Goal: Information Seeking & Learning: Get advice/opinions

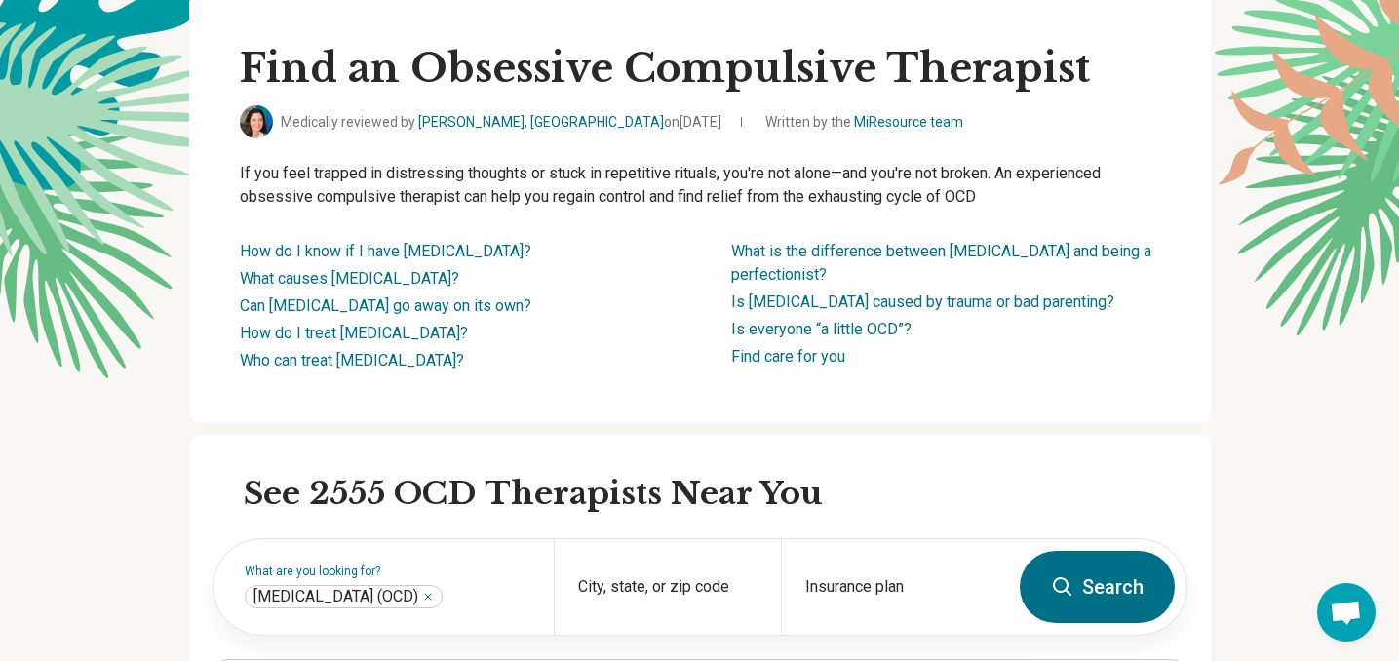
scroll to position [345, 0]
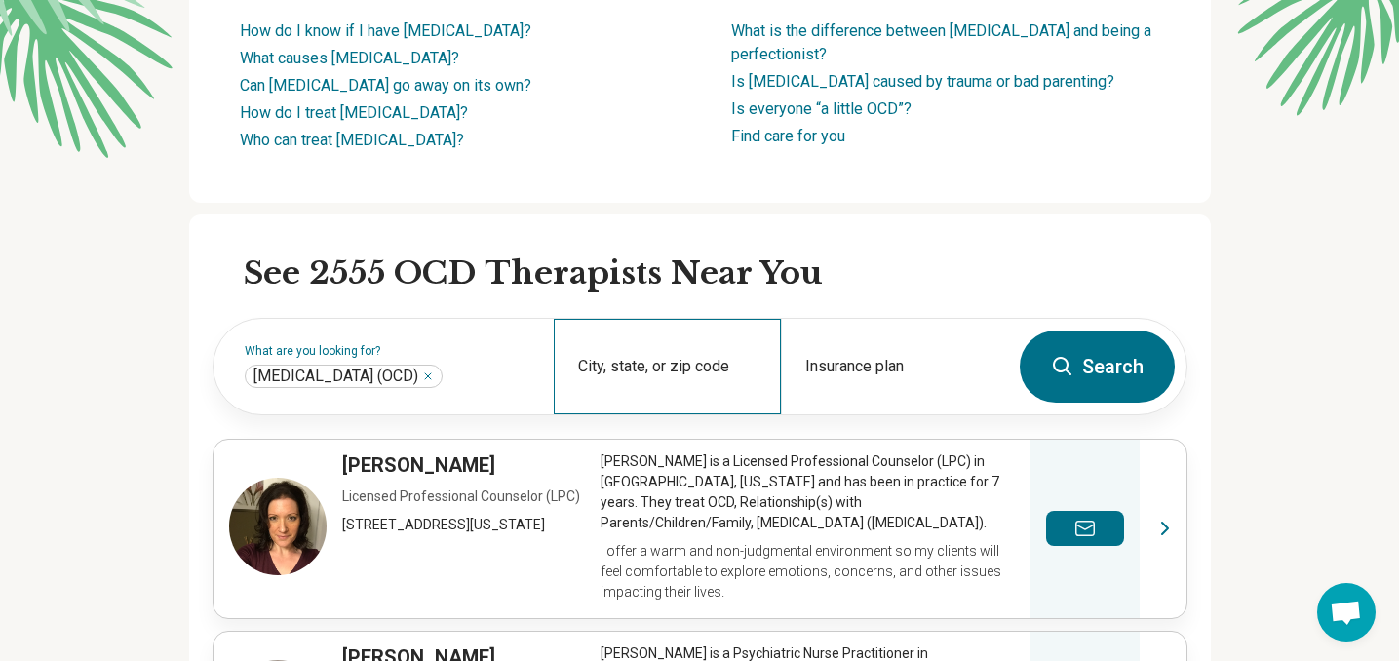
click at [696, 414] on div "City, state, or zip code" at bounding box center [667, 367] width 227 height 96
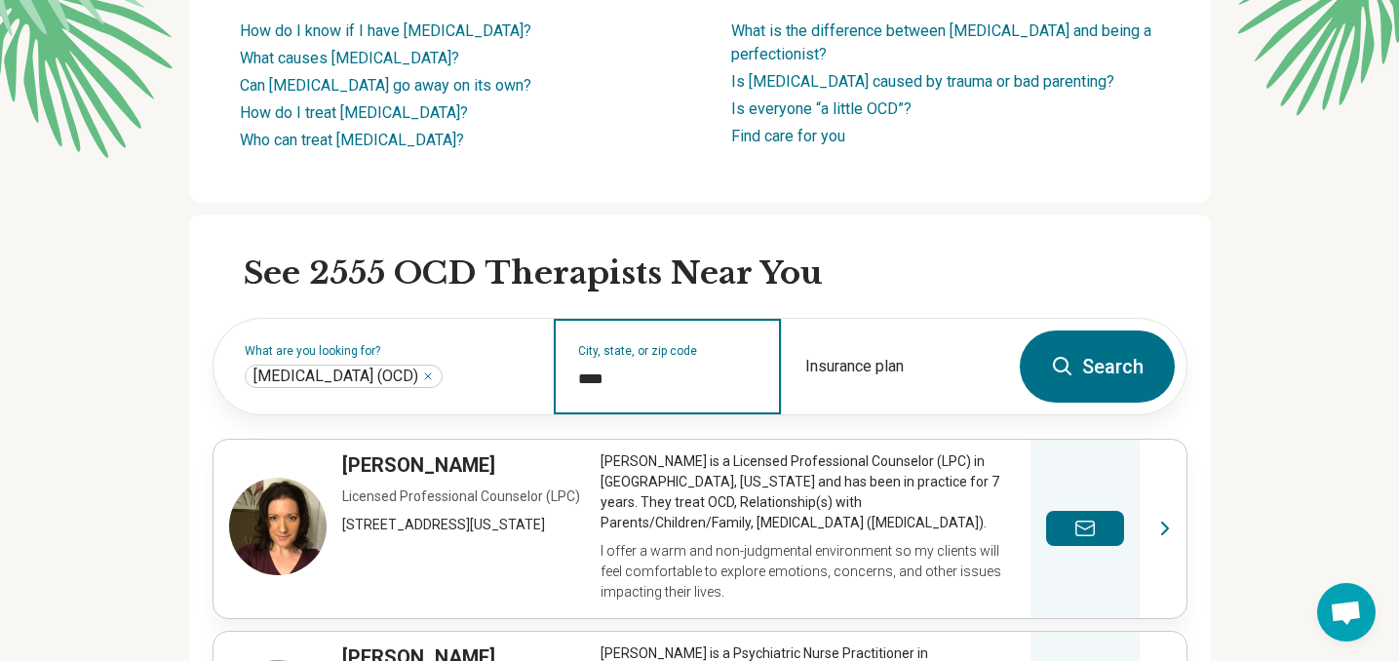
type input "*****"
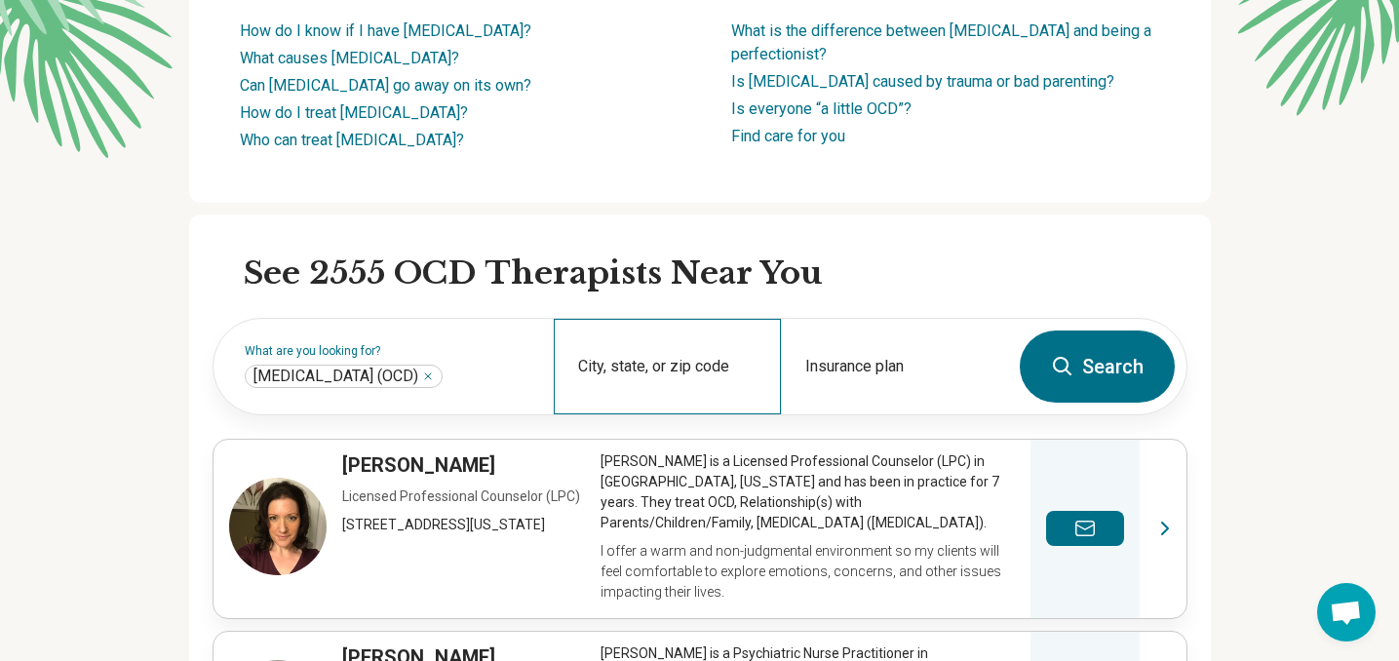
click at [710, 414] on div "City, state, or zip code" at bounding box center [667, 367] width 227 height 96
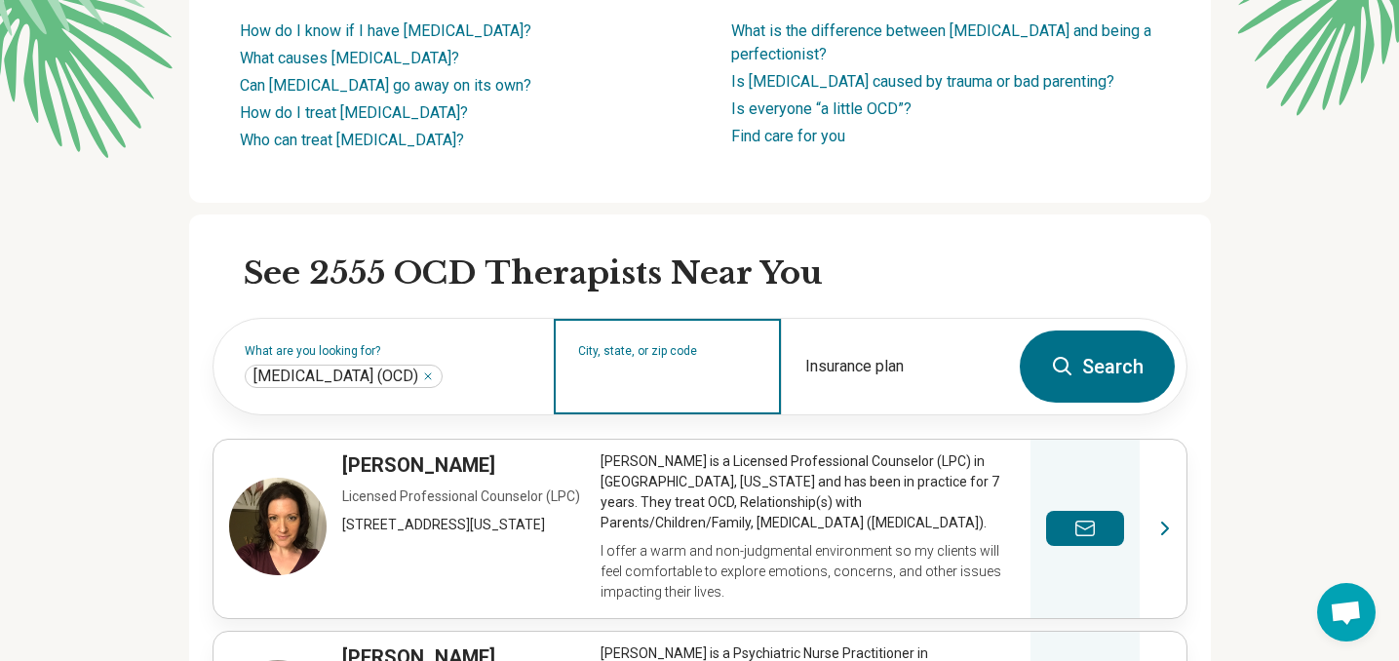
click at [696, 391] on input "City, state, or zip code" at bounding box center [667, 379] width 179 height 23
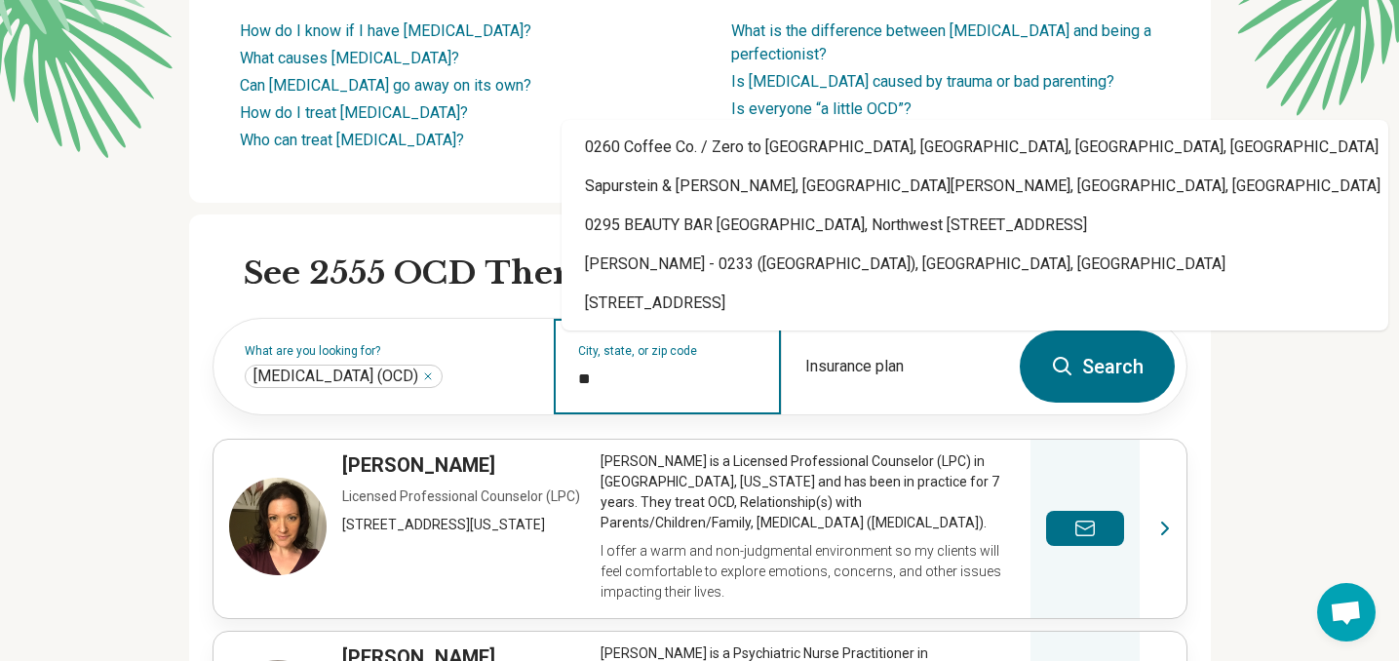
type input "***"
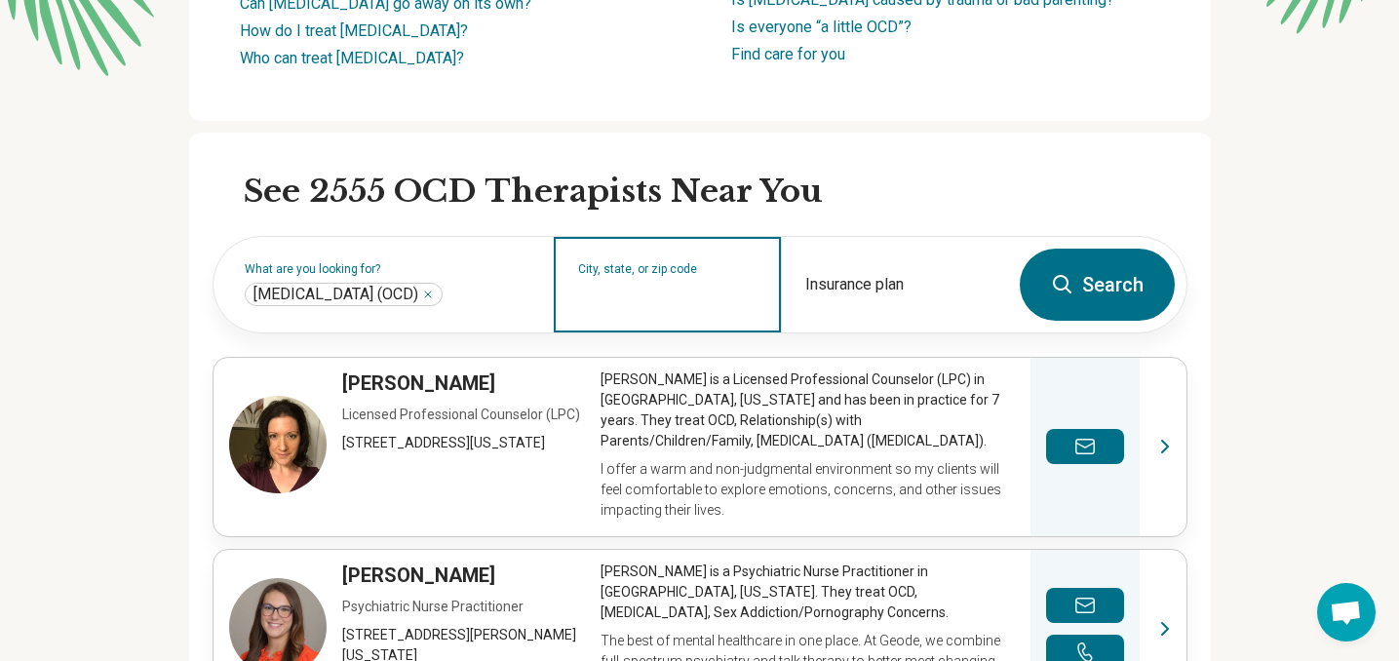
scroll to position [397, 0]
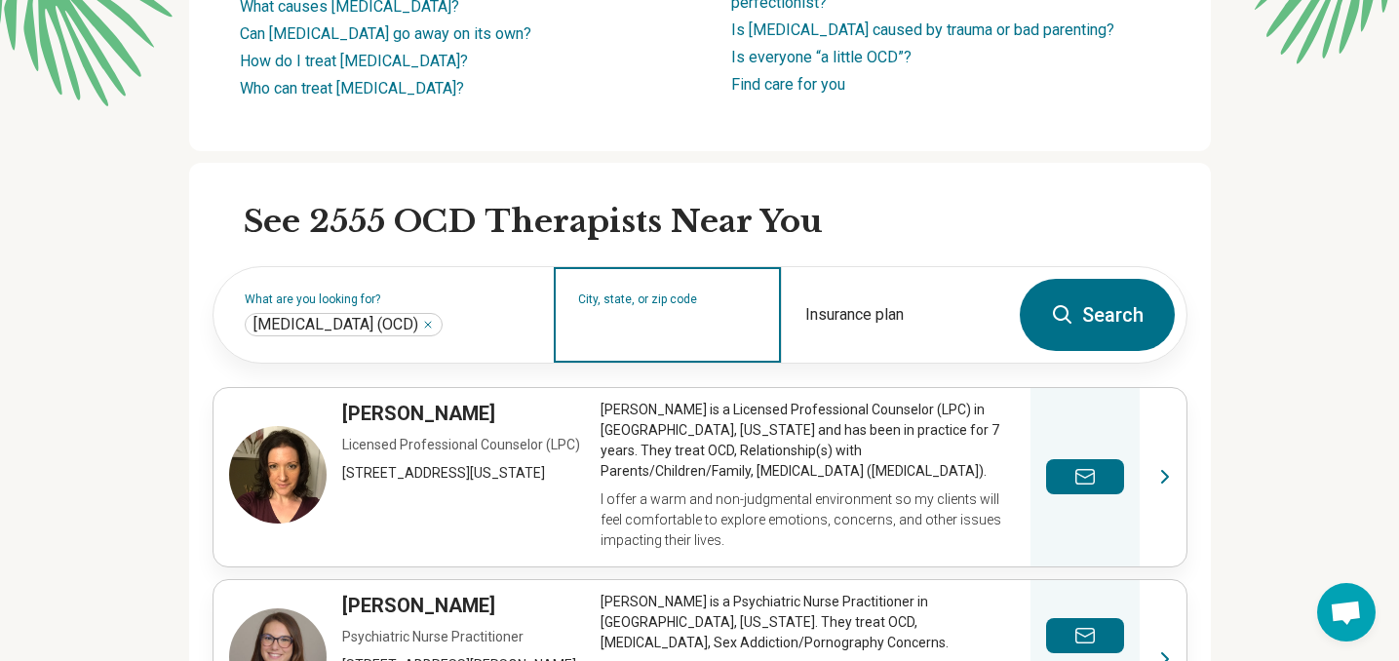
click at [655, 339] on input "City, state, or zip code" at bounding box center [667, 327] width 179 height 23
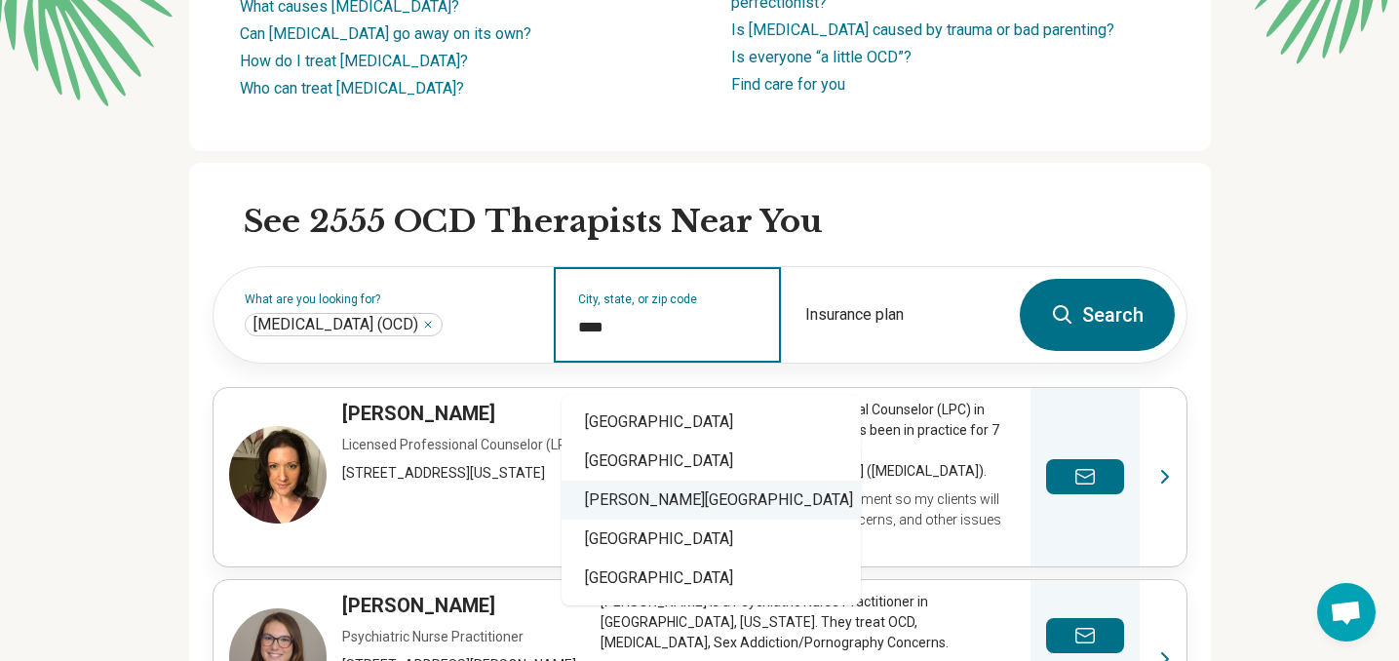
click at [729, 501] on div "Newton Centre, MA 02459" at bounding box center [710, 500] width 299 height 39
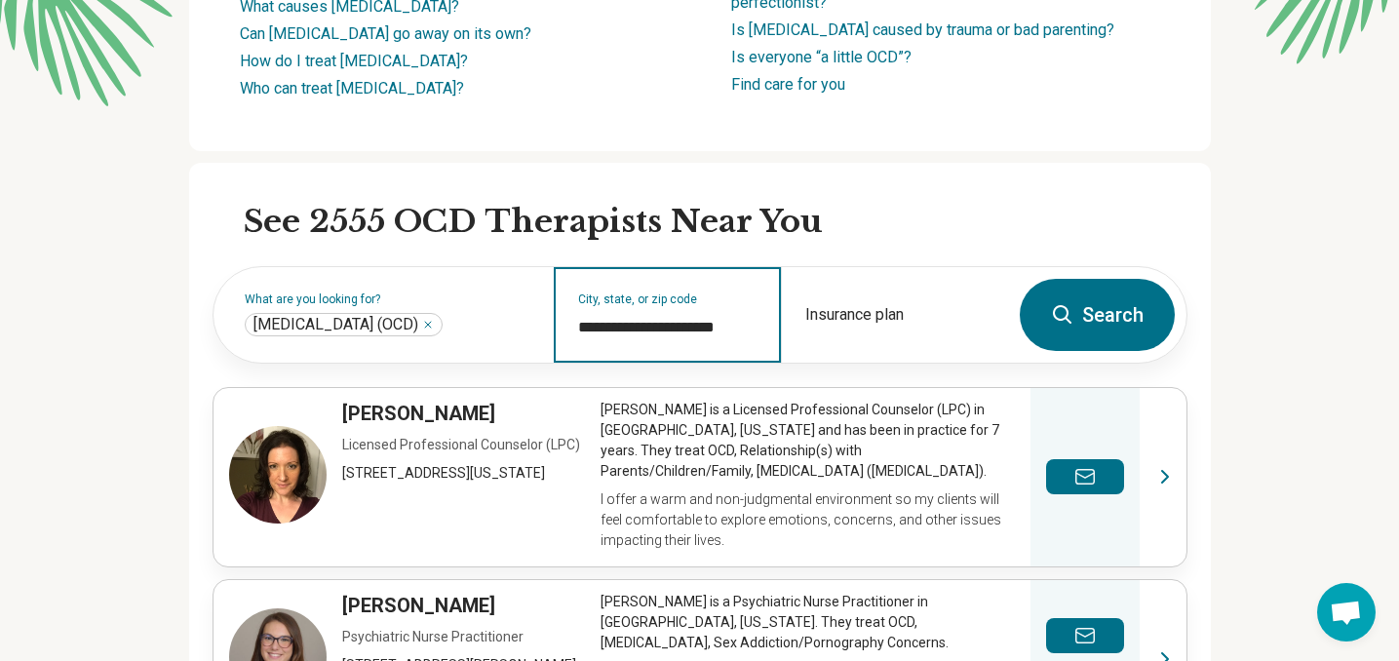
type input "**********"
click at [1099, 337] on button "Search" at bounding box center [1097, 315] width 155 height 72
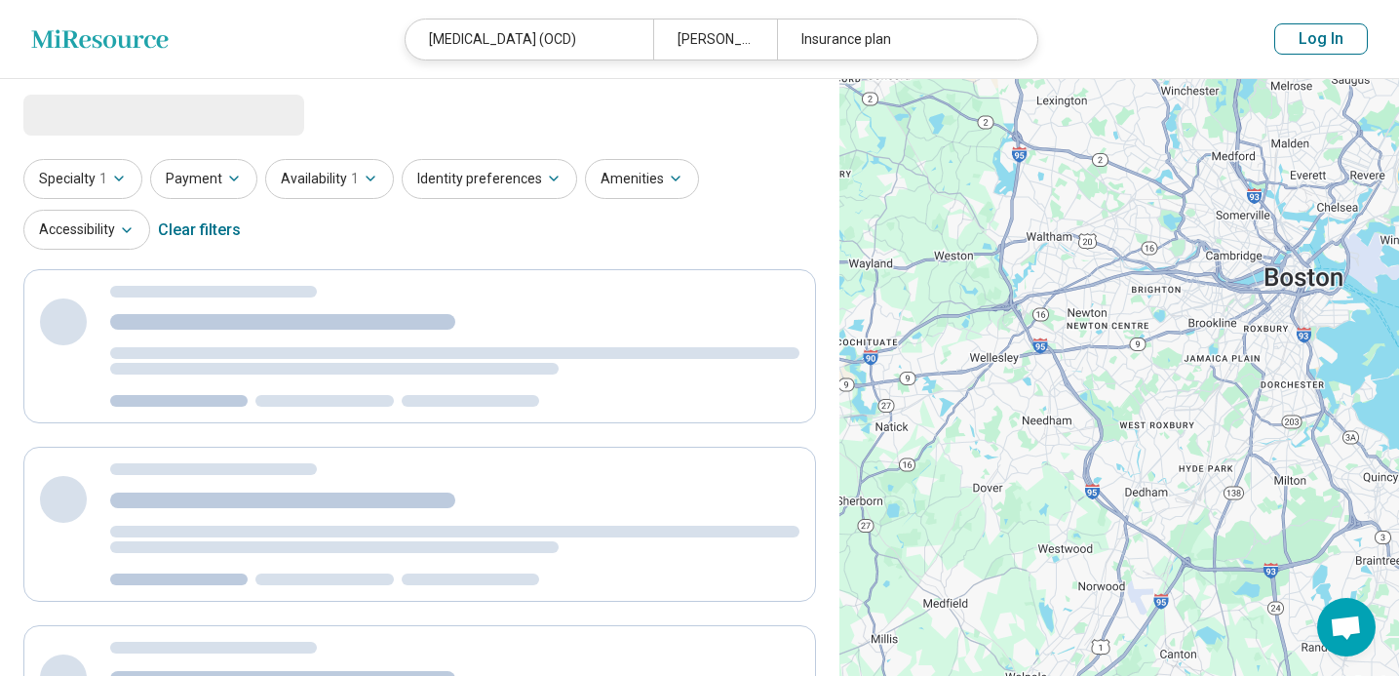
select select "***"
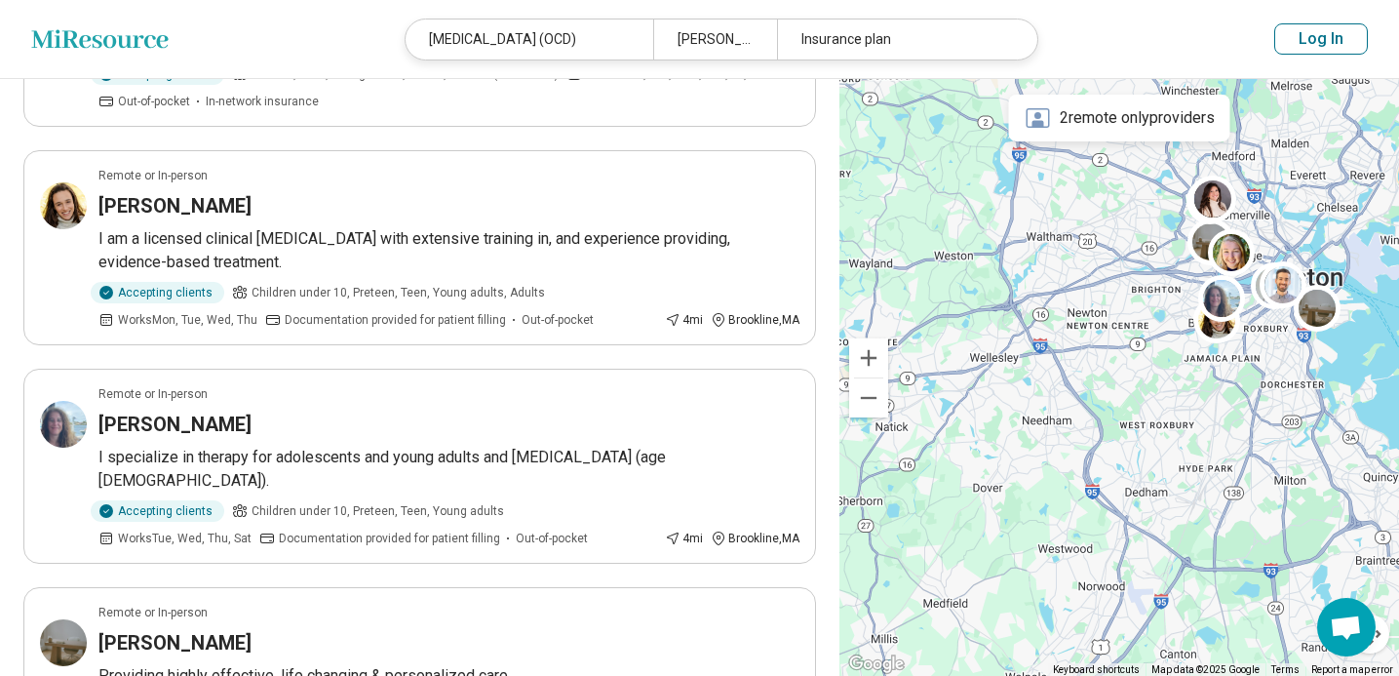
scroll to position [539, 0]
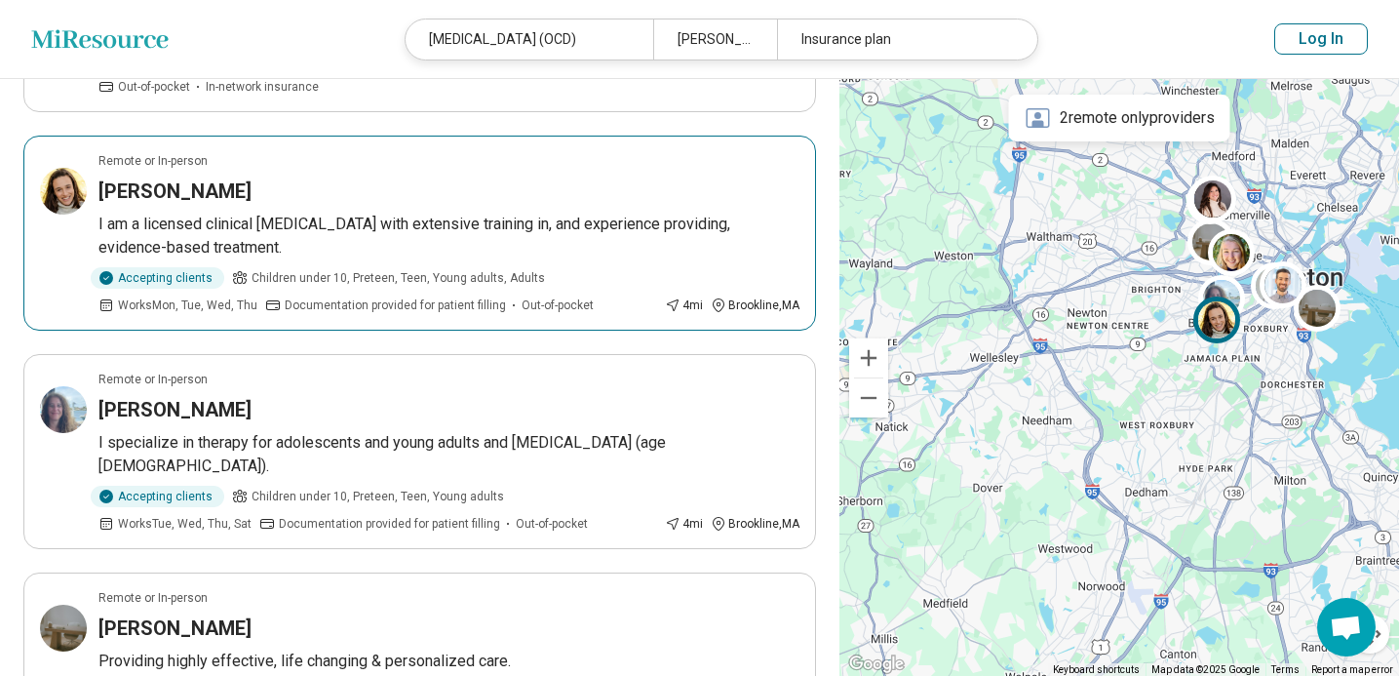
click at [450, 221] on p "I am a licensed clinical [MEDICAL_DATA] with extensive training in, and experie…" at bounding box center [448, 236] width 701 height 47
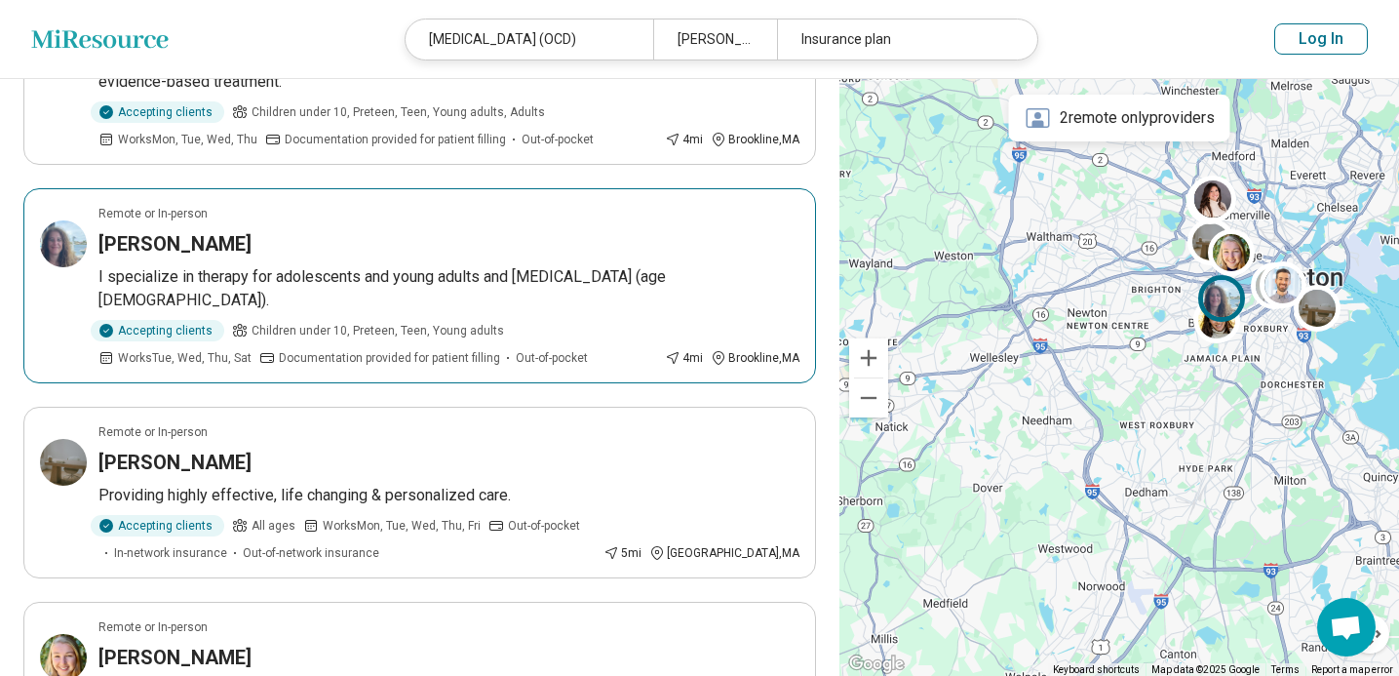
scroll to position [718, 0]
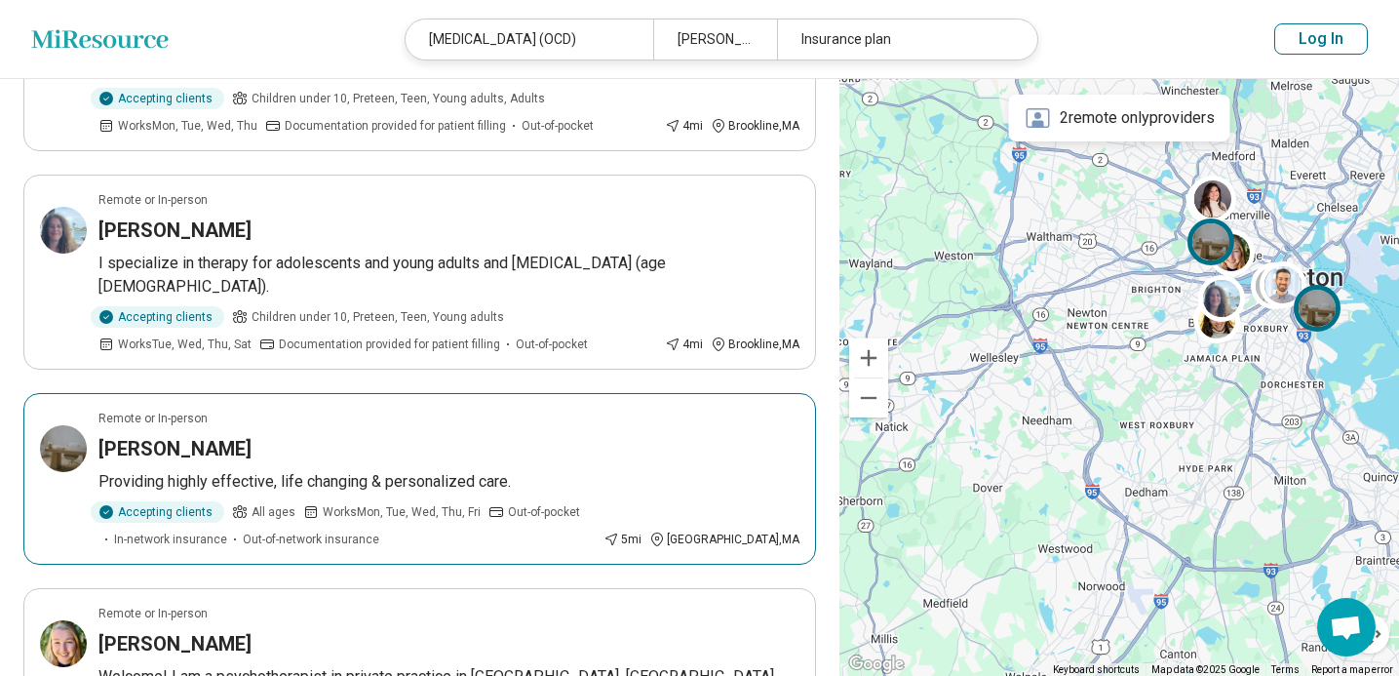
click at [422, 445] on div "Leslie Goodhue" at bounding box center [448, 448] width 701 height 27
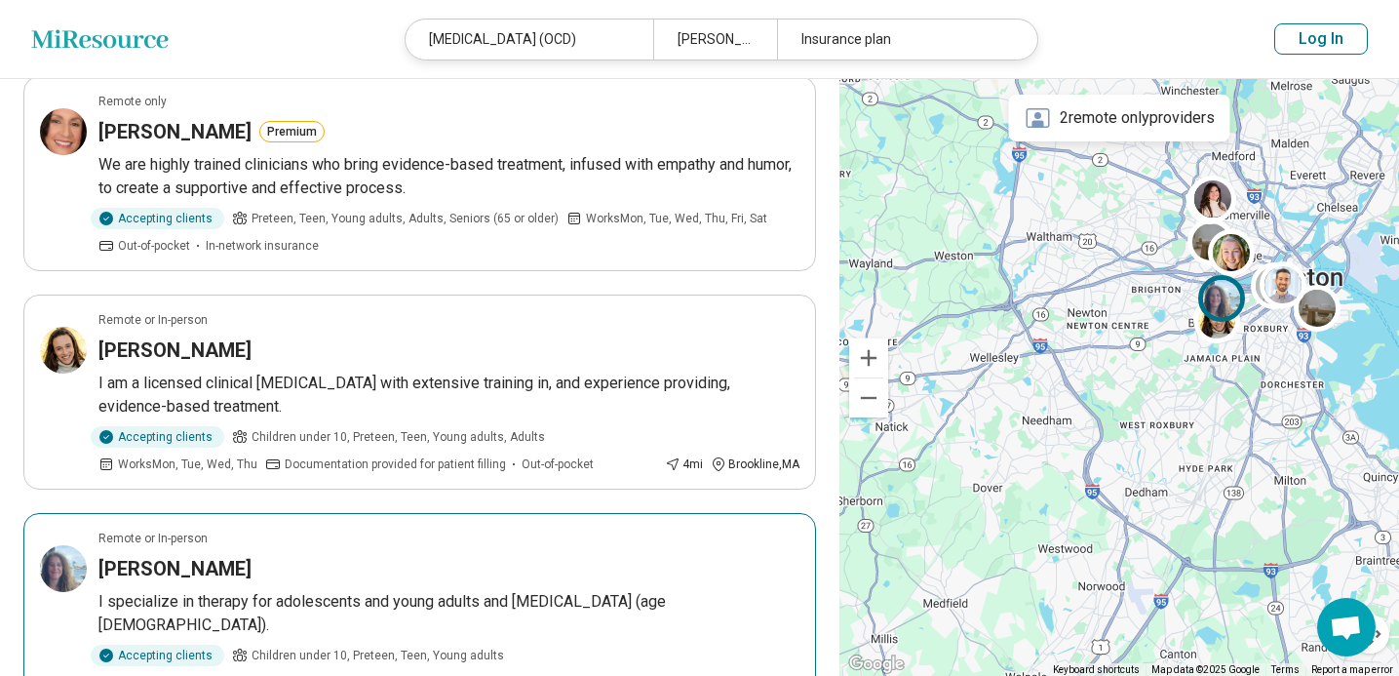
scroll to position [347, 0]
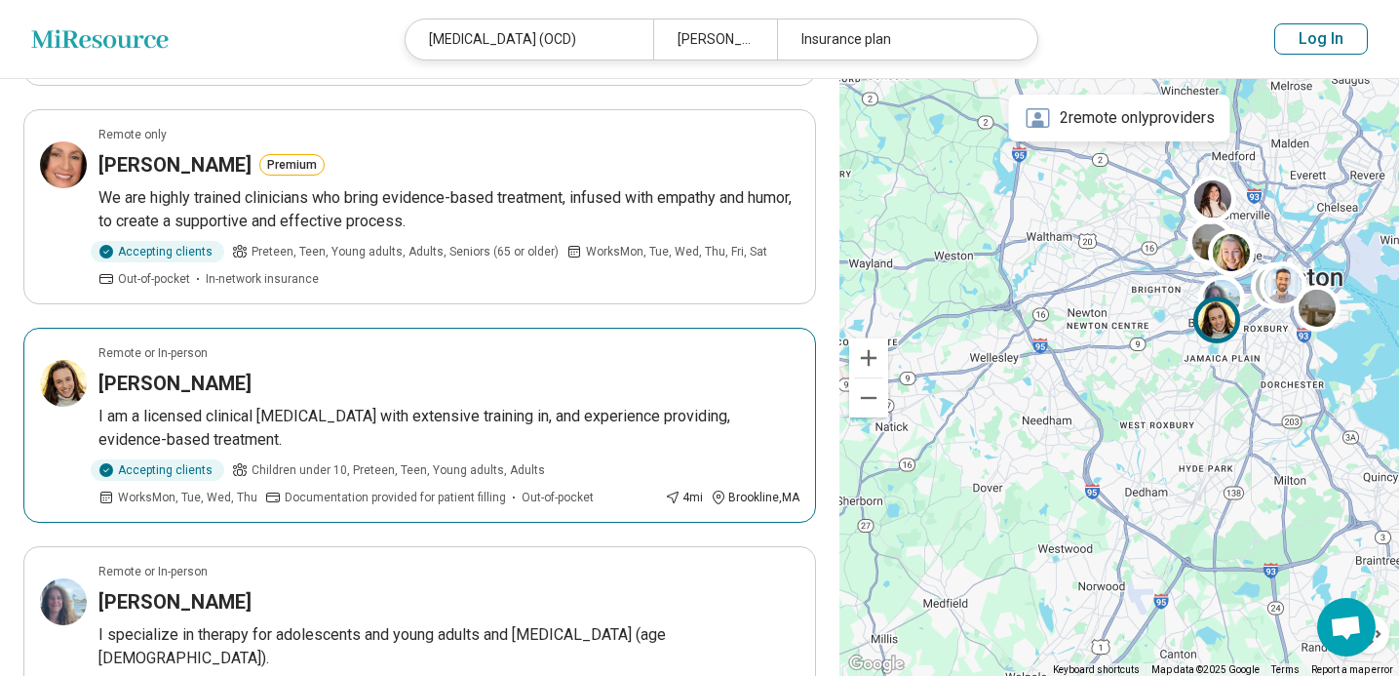
click at [434, 420] on p "I am a licensed clinical [MEDICAL_DATA] with extensive training in, and experie…" at bounding box center [448, 428] width 701 height 47
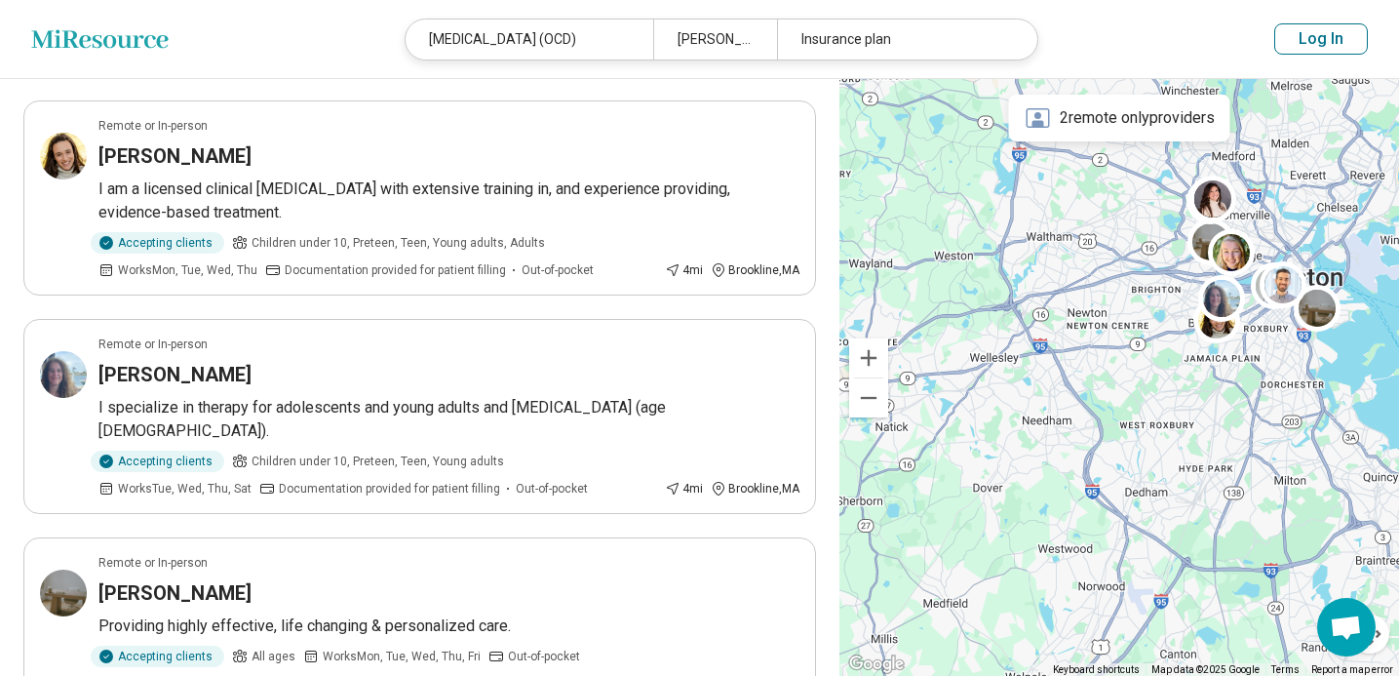
scroll to position [600, 0]
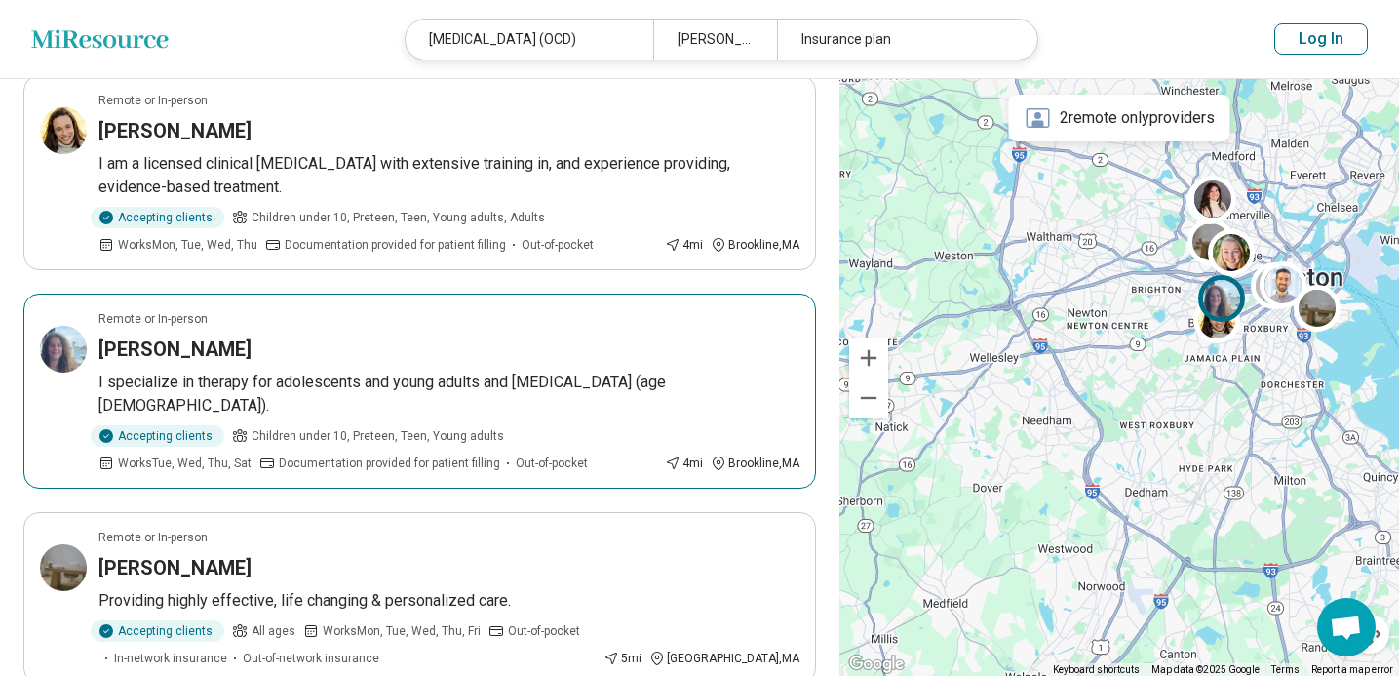
click at [430, 346] on div "Julie Gold" at bounding box center [448, 348] width 701 height 27
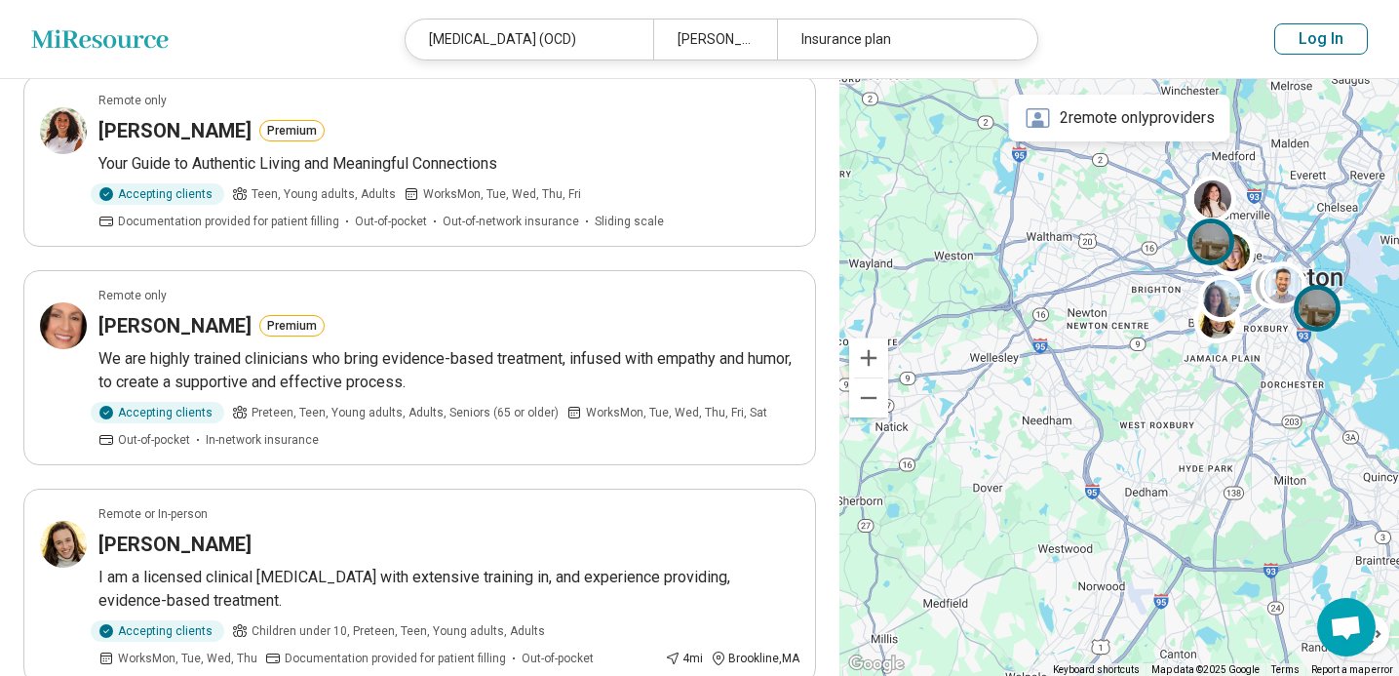
scroll to position [0, 0]
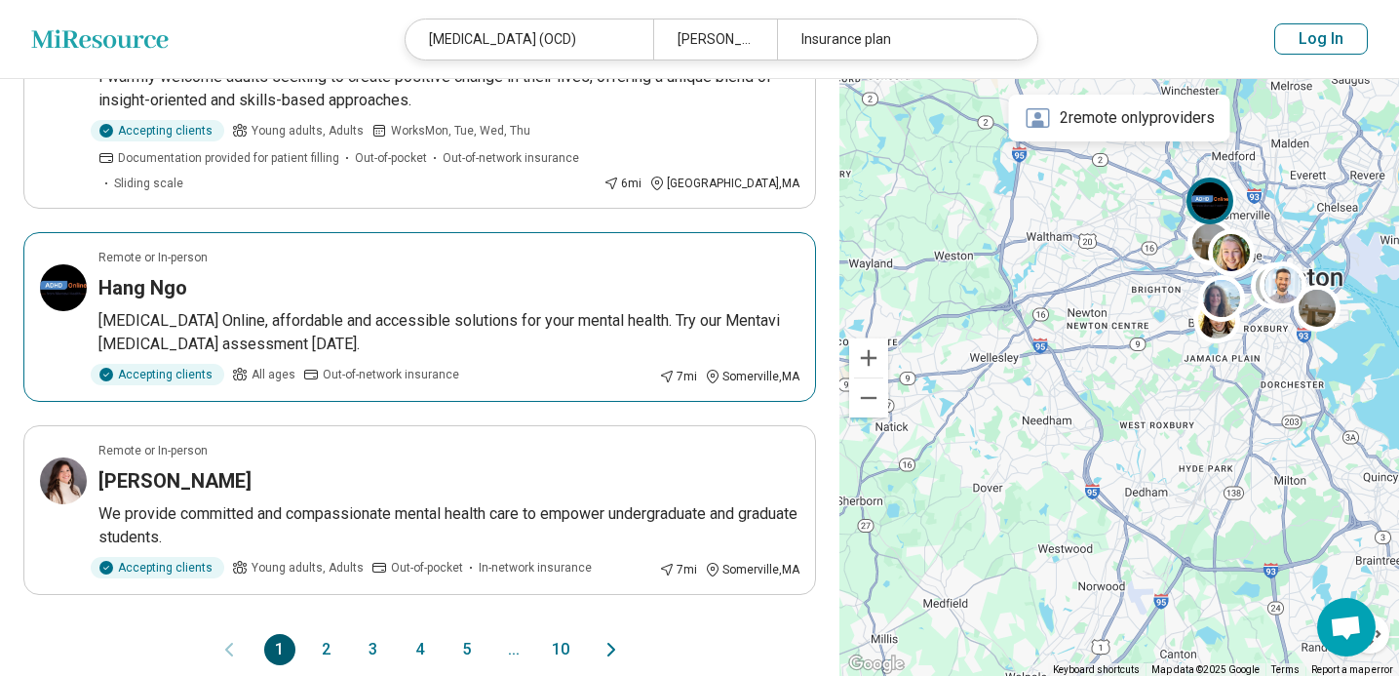
scroll to position [1771, 0]
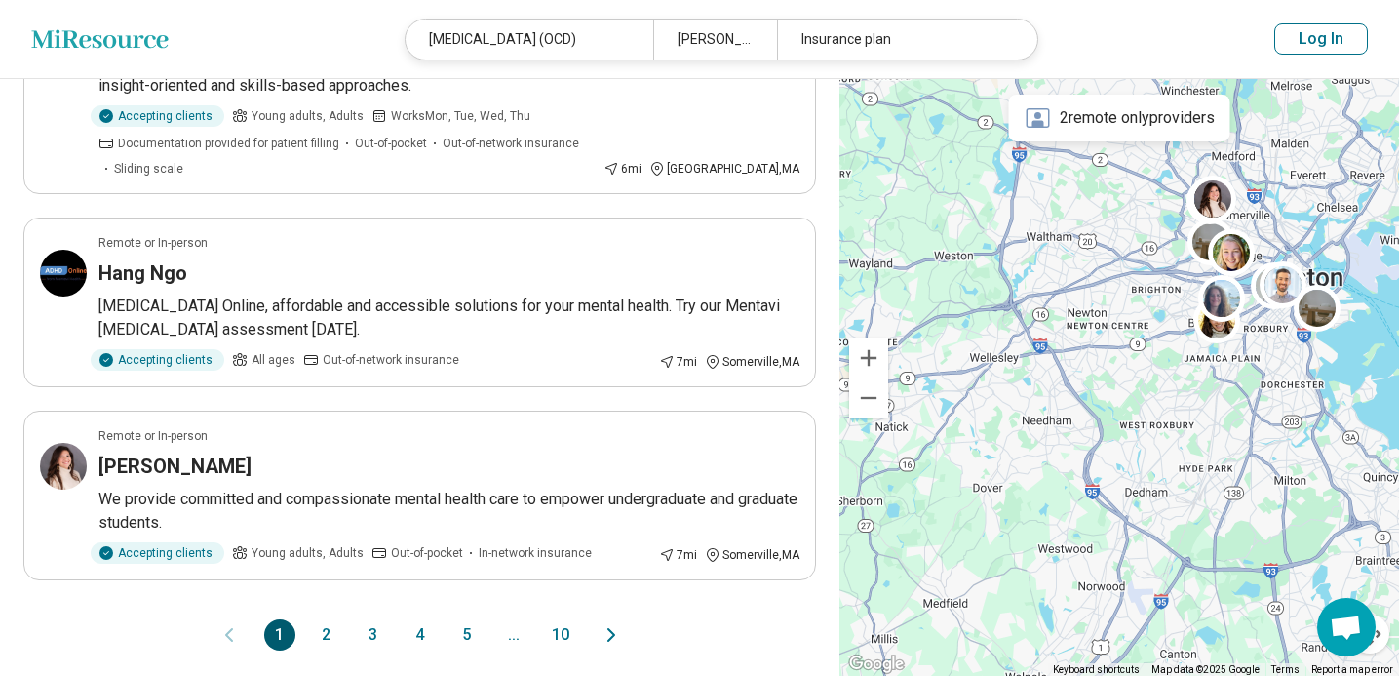
click at [332, 619] on button "2" at bounding box center [326, 634] width 31 height 31
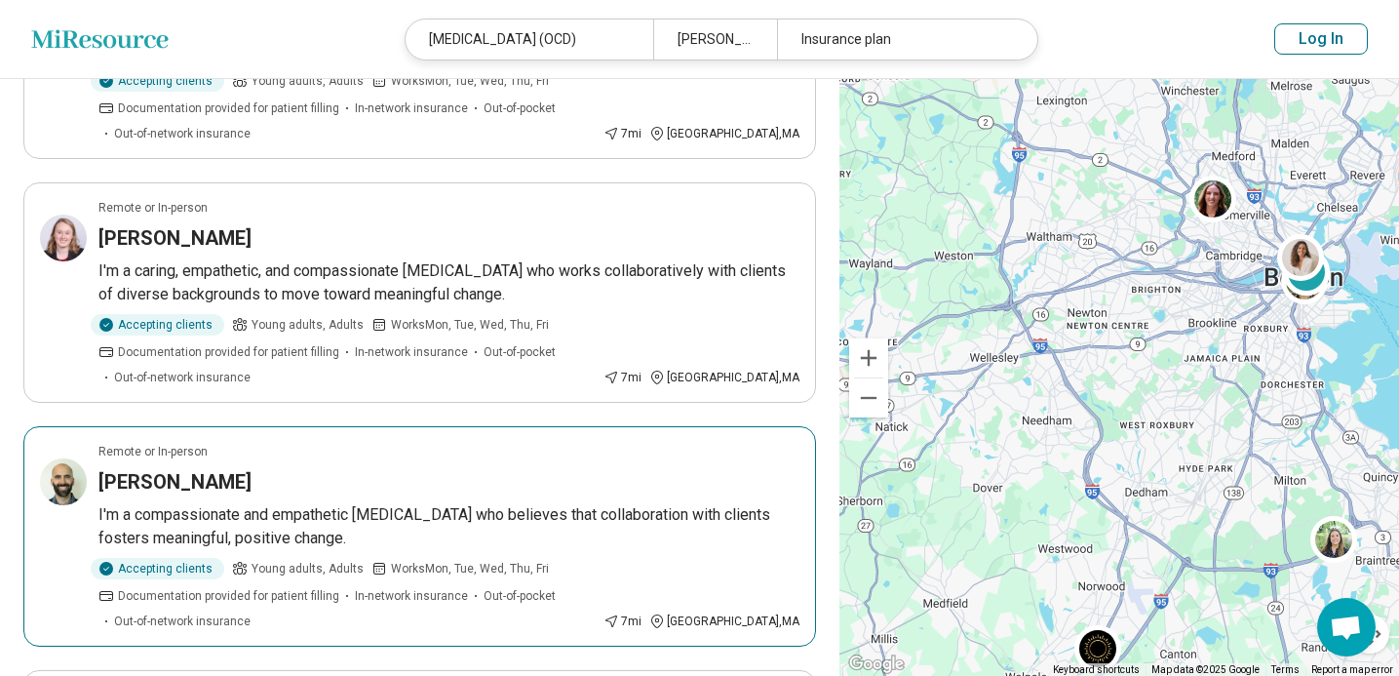
scroll to position [955, 0]
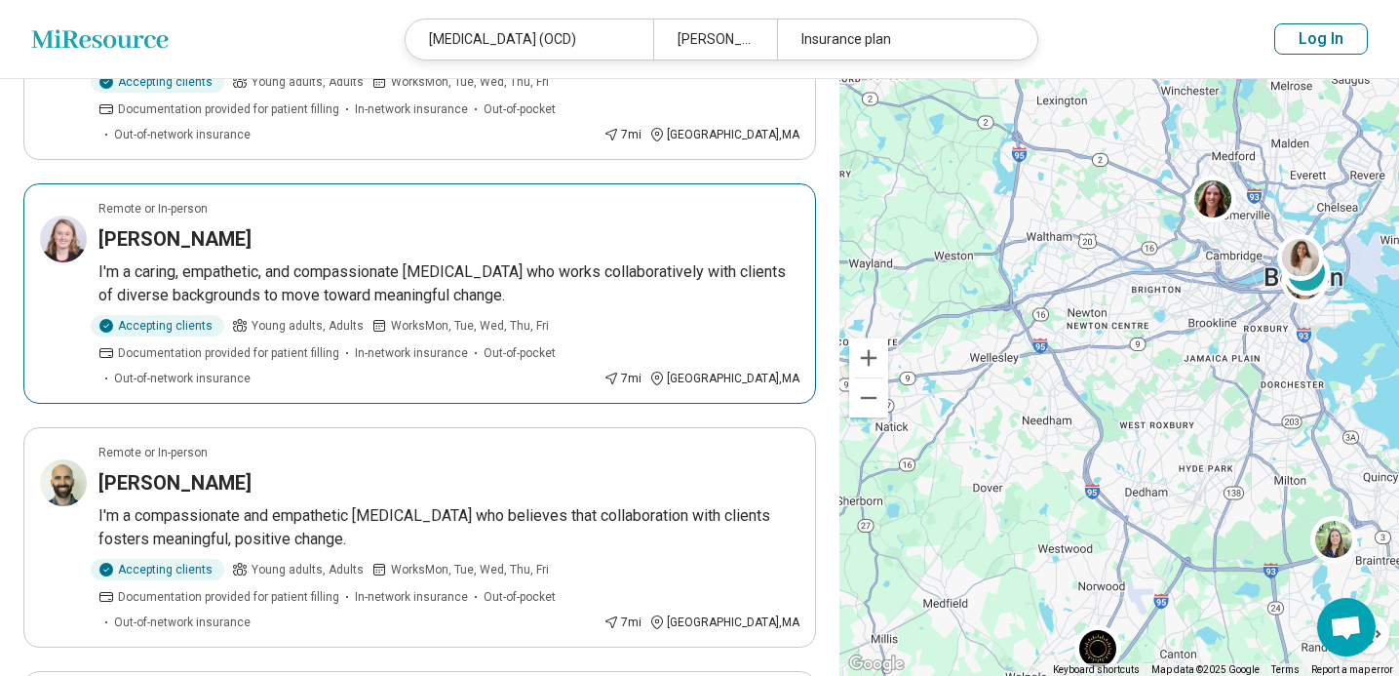
click at [682, 288] on article "Remote or In-person Marysa Clark I'm a caring, empathetic, and compassionate ps…" at bounding box center [419, 293] width 793 height 220
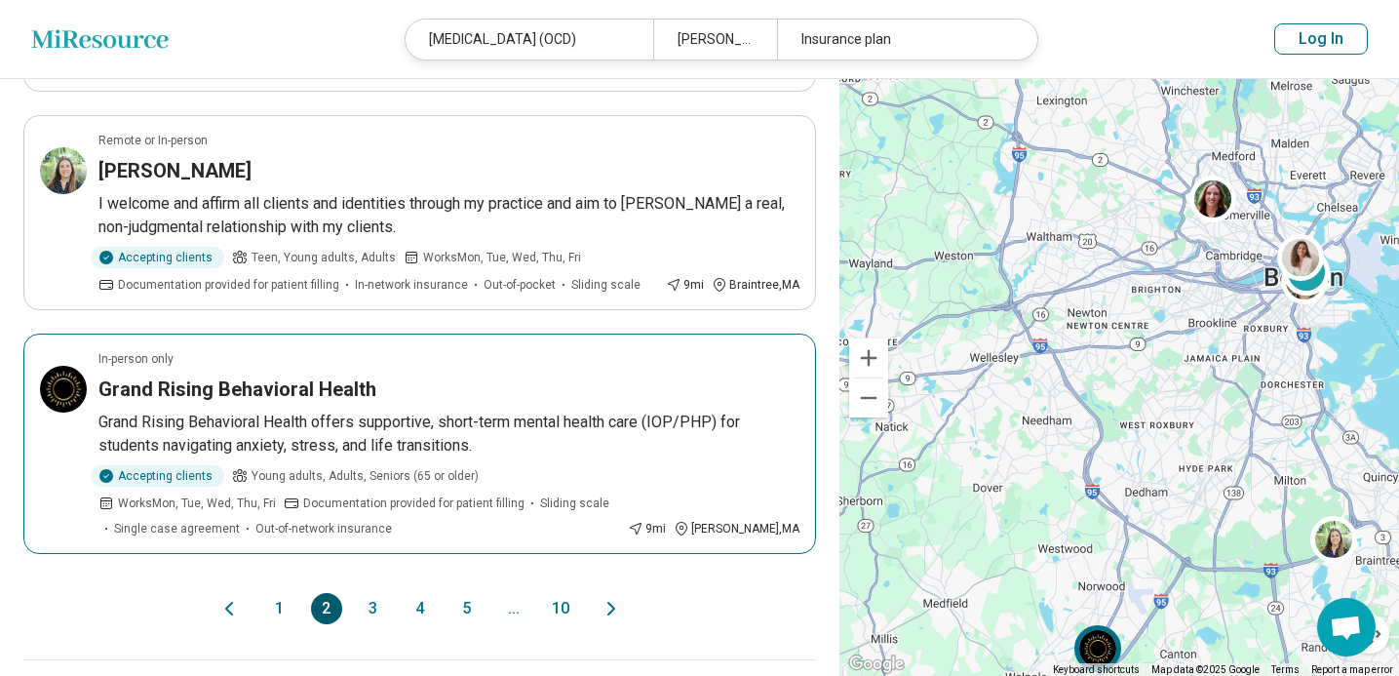
scroll to position [2025, 0]
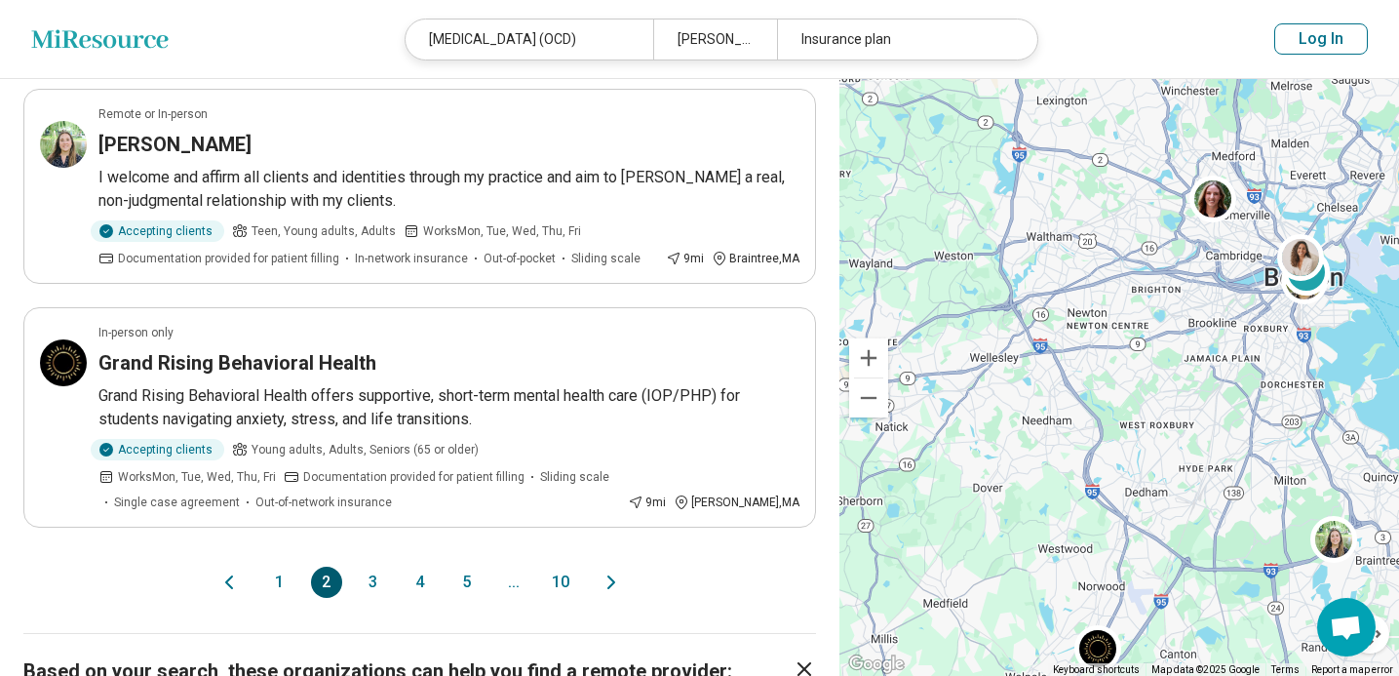
click at [368, 566] on button "3" at bounding box center [373, 581] width 31 height 31
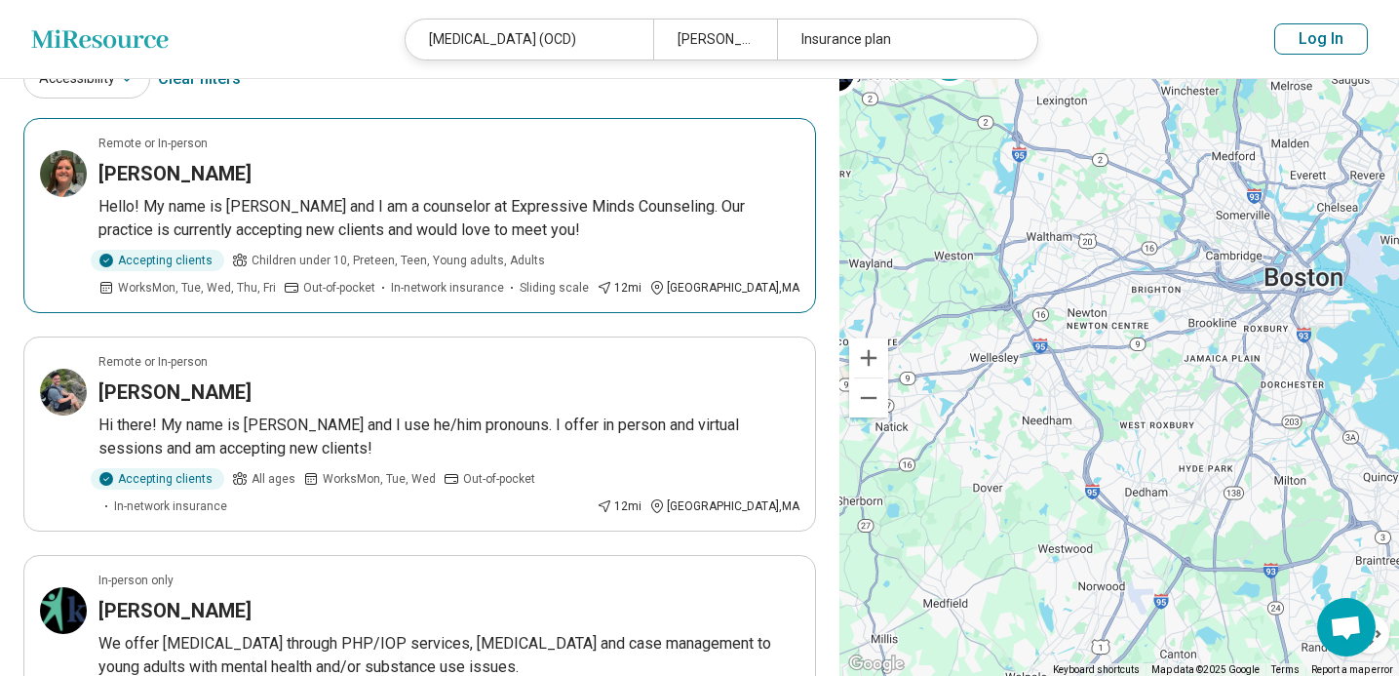
scroll to position [58, 0]
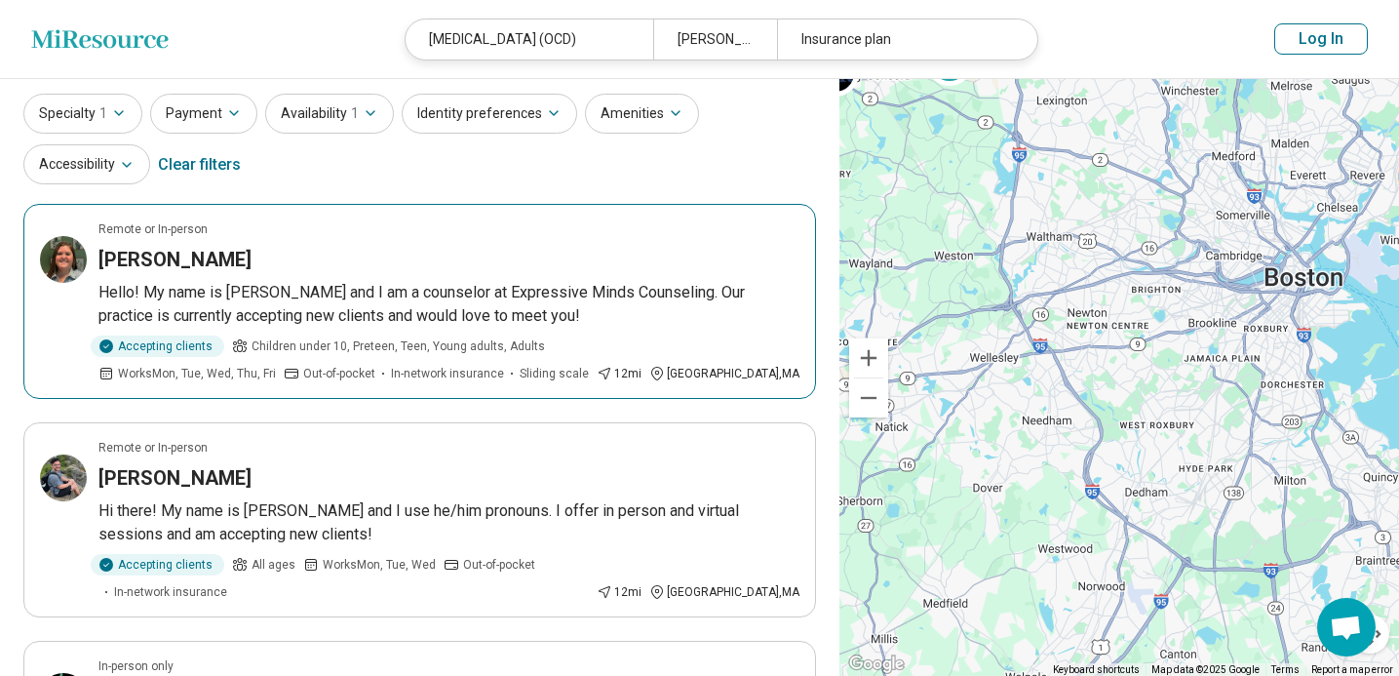
click at [619, 304] on p "Hello! My name is Devan and I am a counselor at Expressive Minds Counseling. Ou…" at bounding box center [448, 304] width 701 height 47
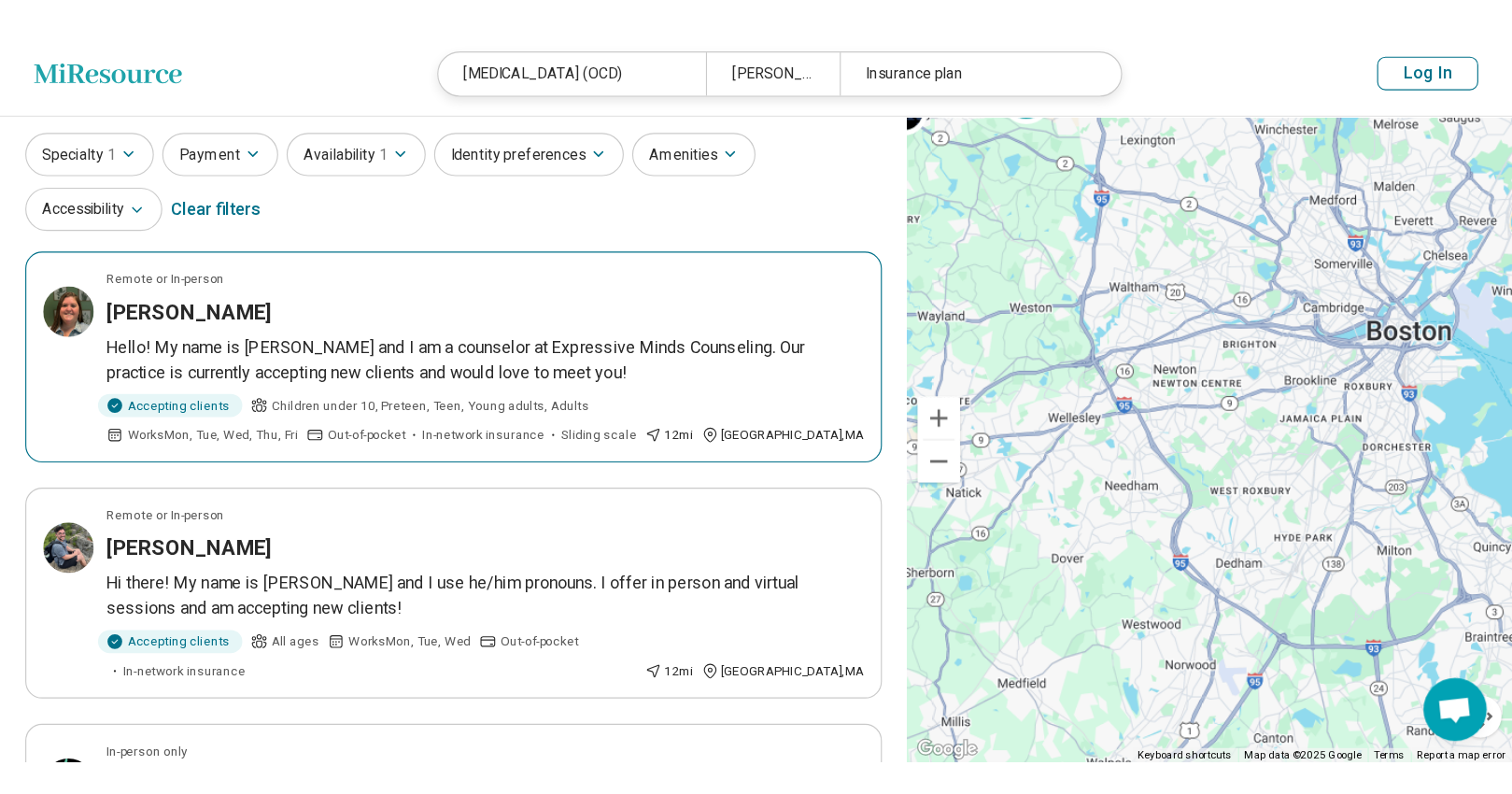
scroll to position [62, 0]
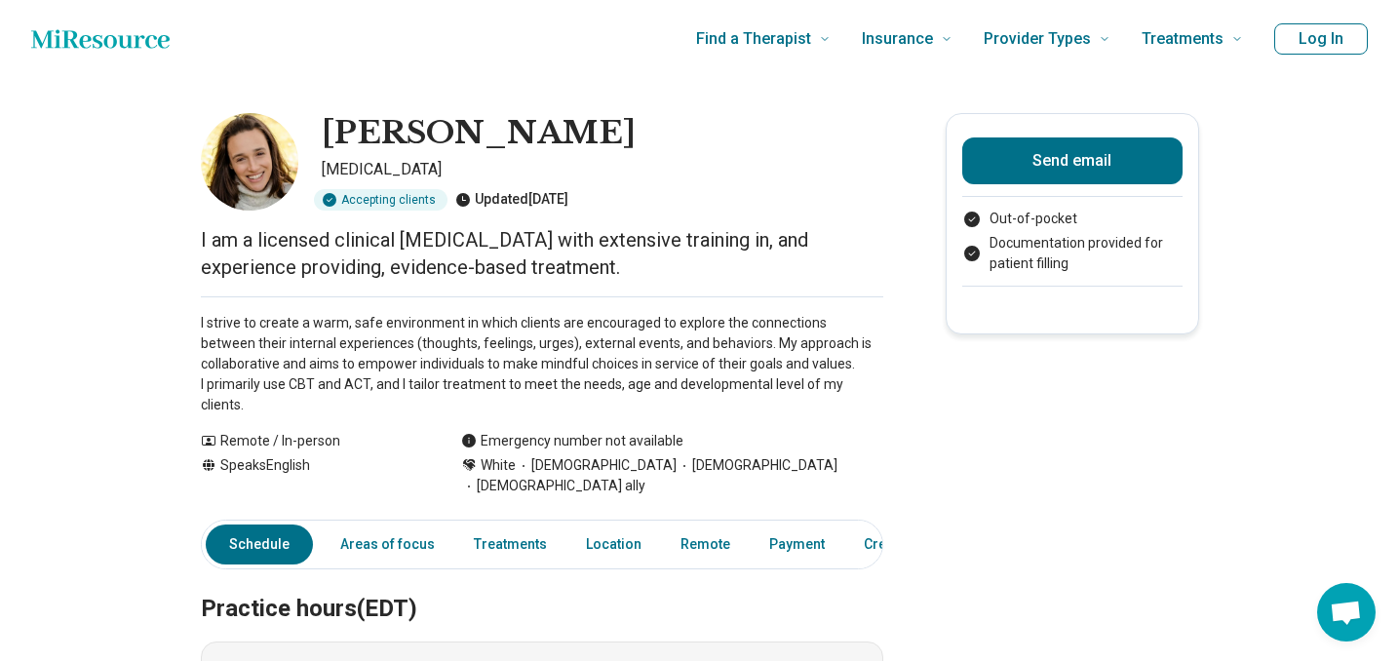
click at [501, 247] on p "I am a licensed clinical psychologist with extensive training in, and experienc…" at bounding box center [542, 253] width 682 height 55
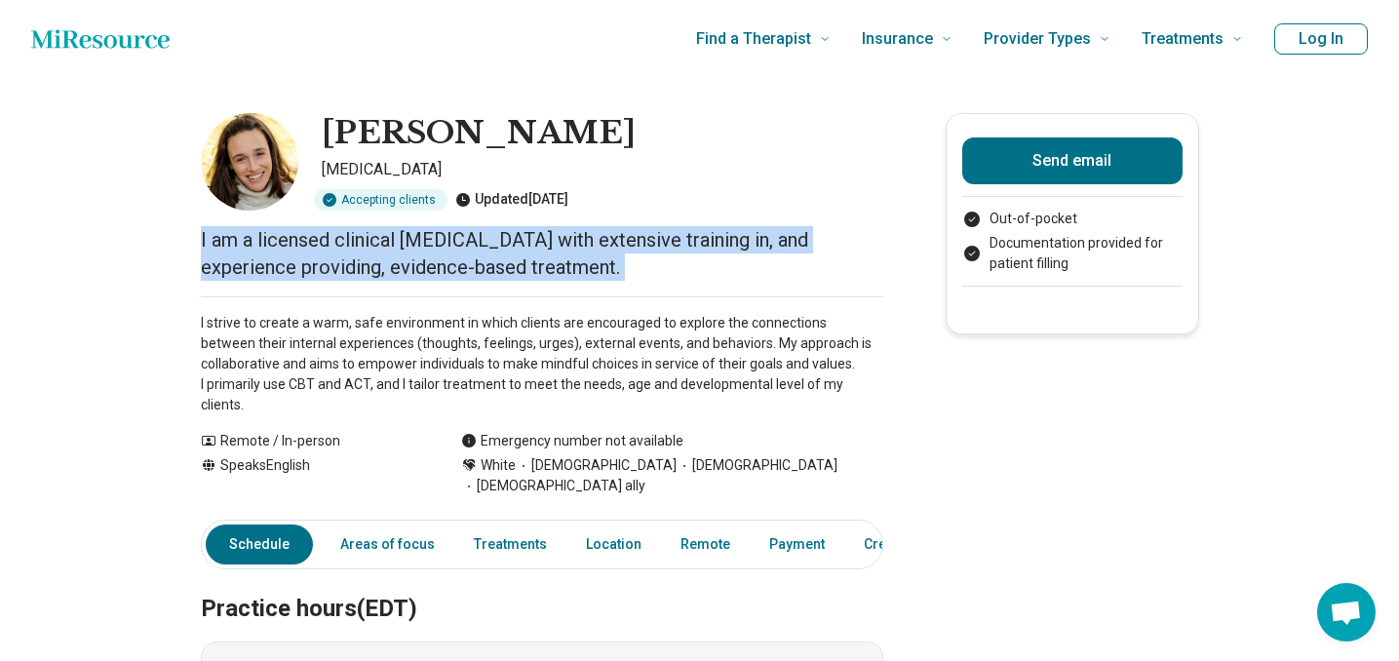
click at [501, 247] on p "I am a licensed clinical psychologist with extensive training in, and experienc…" at bounding box center [542, 253] width 682 height 55
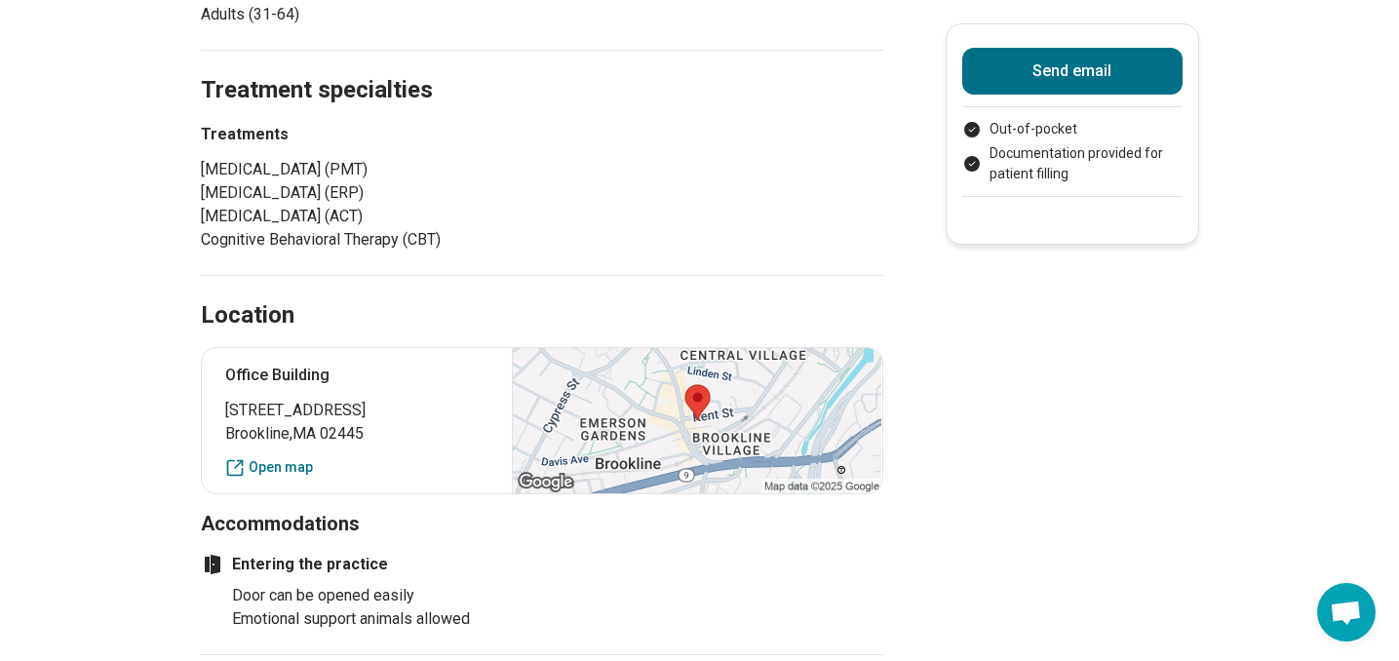
scroll to position [1045, 0]
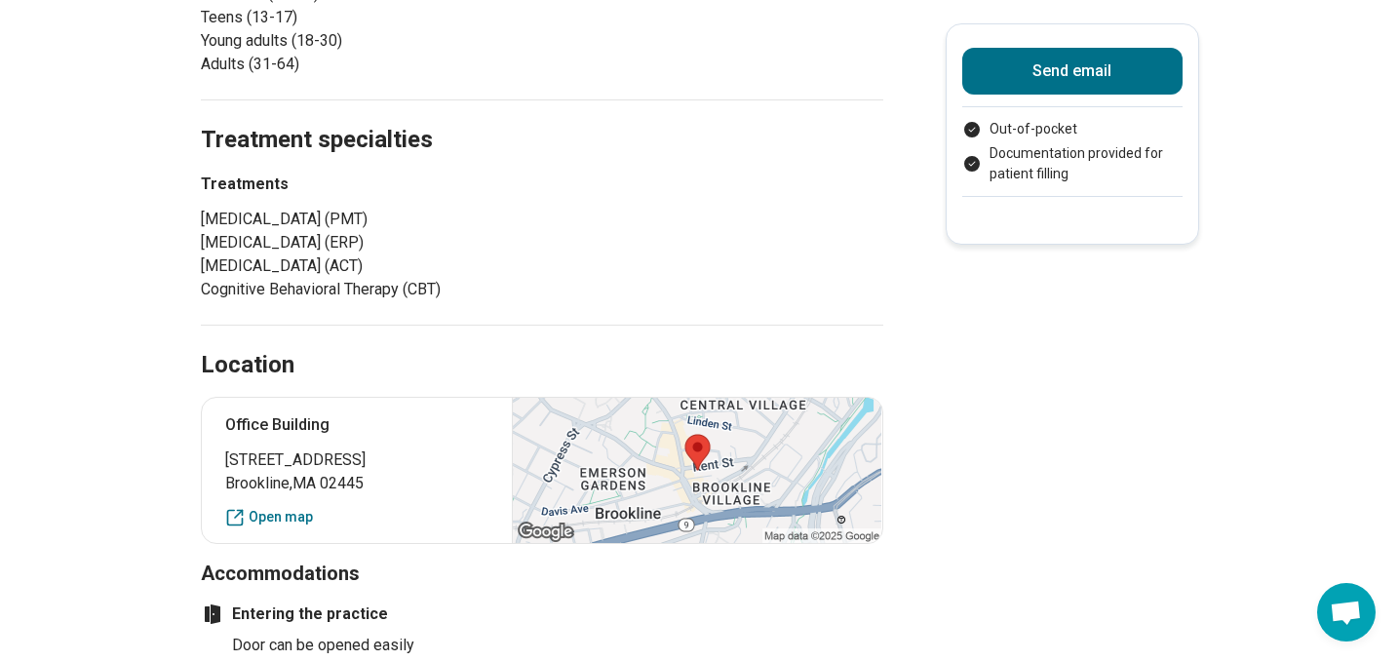
click at [449, 472] on span "11 Kent Street" at bounding box center [357, 459] width 264 height 23
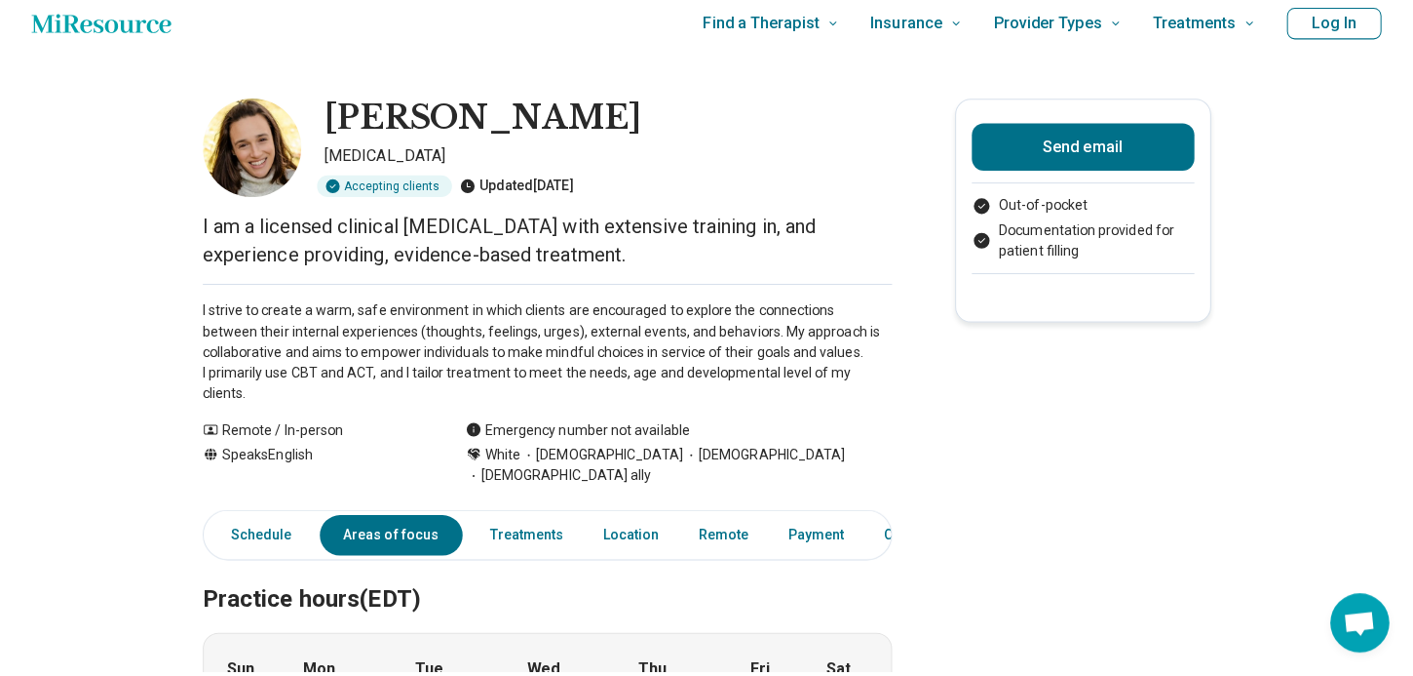
scroll to position [0, 0]
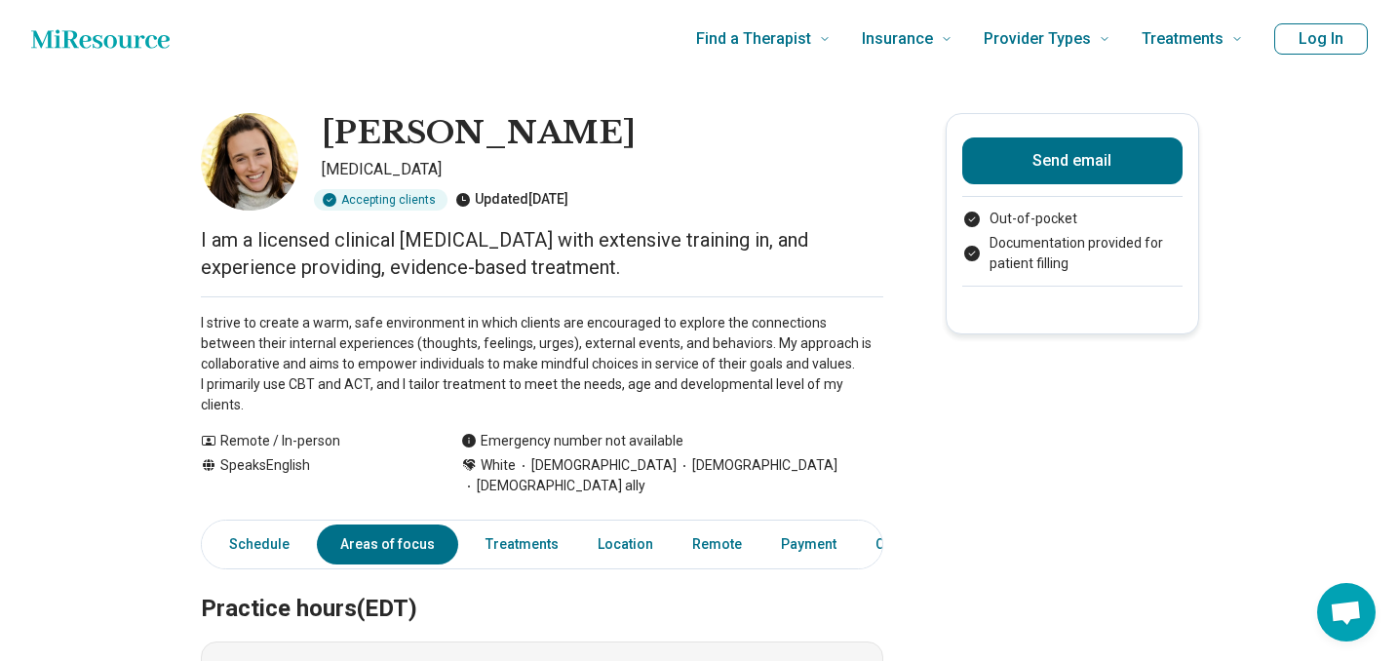
click at [559, 355] on p "I strive to create a warm, safe environment in which clients are encouraged to …" at bounding box center [542, 364] width 682 height 102
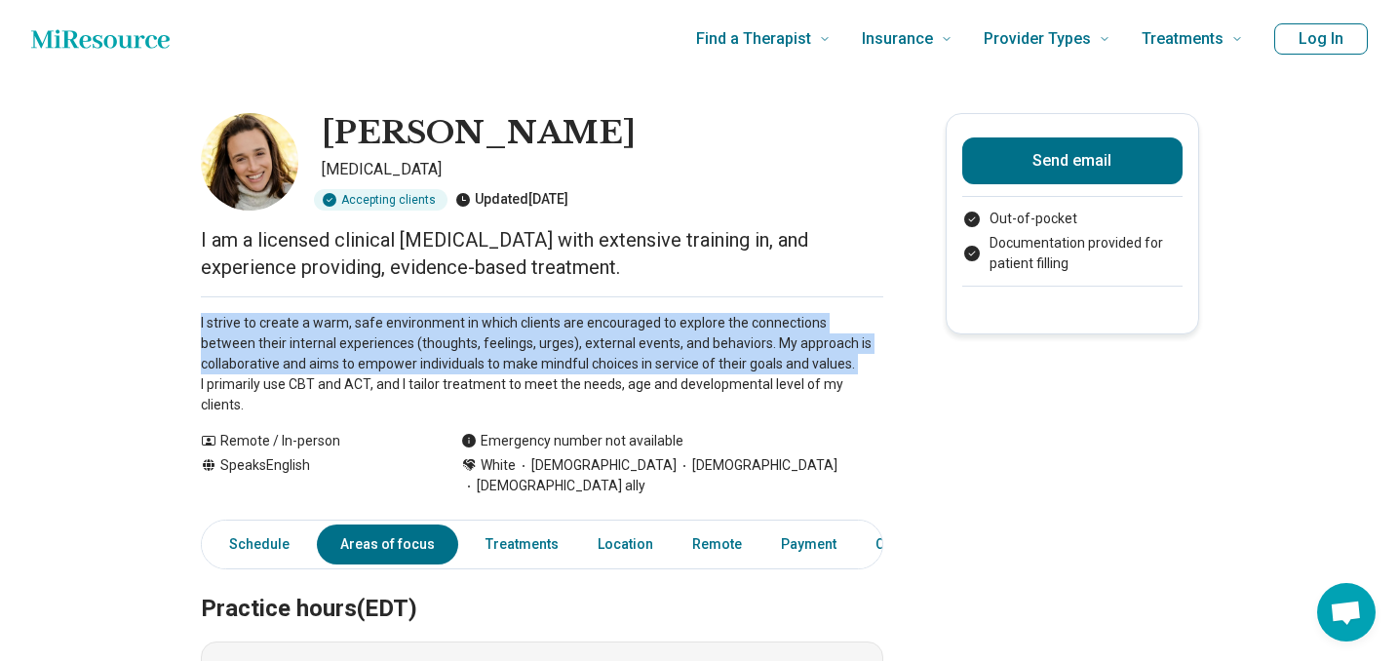
click at [559, 355] on p "I strive to create a warm, safe environment in which clients are encouraged to …" at bounding box center [542, 364] width 682 height 102
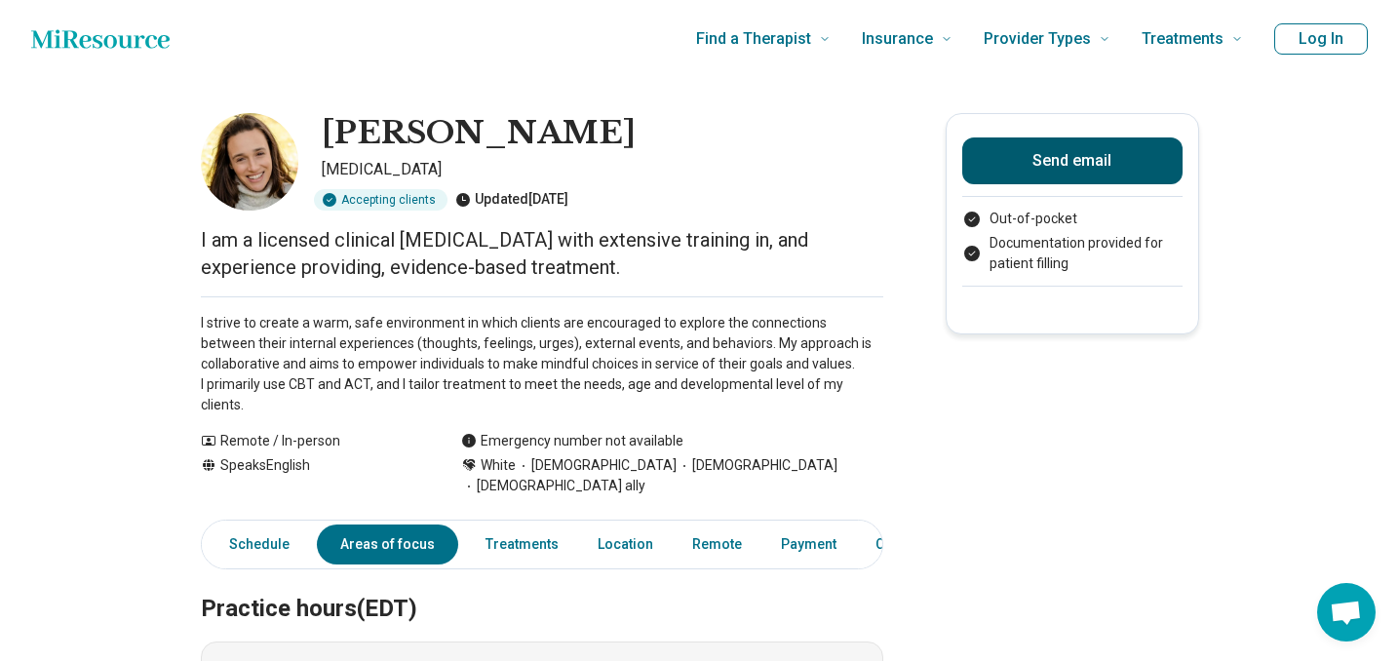
click at [1084, 166] on button "Send email" at bounding box center [1072, 160] width 220 height 47
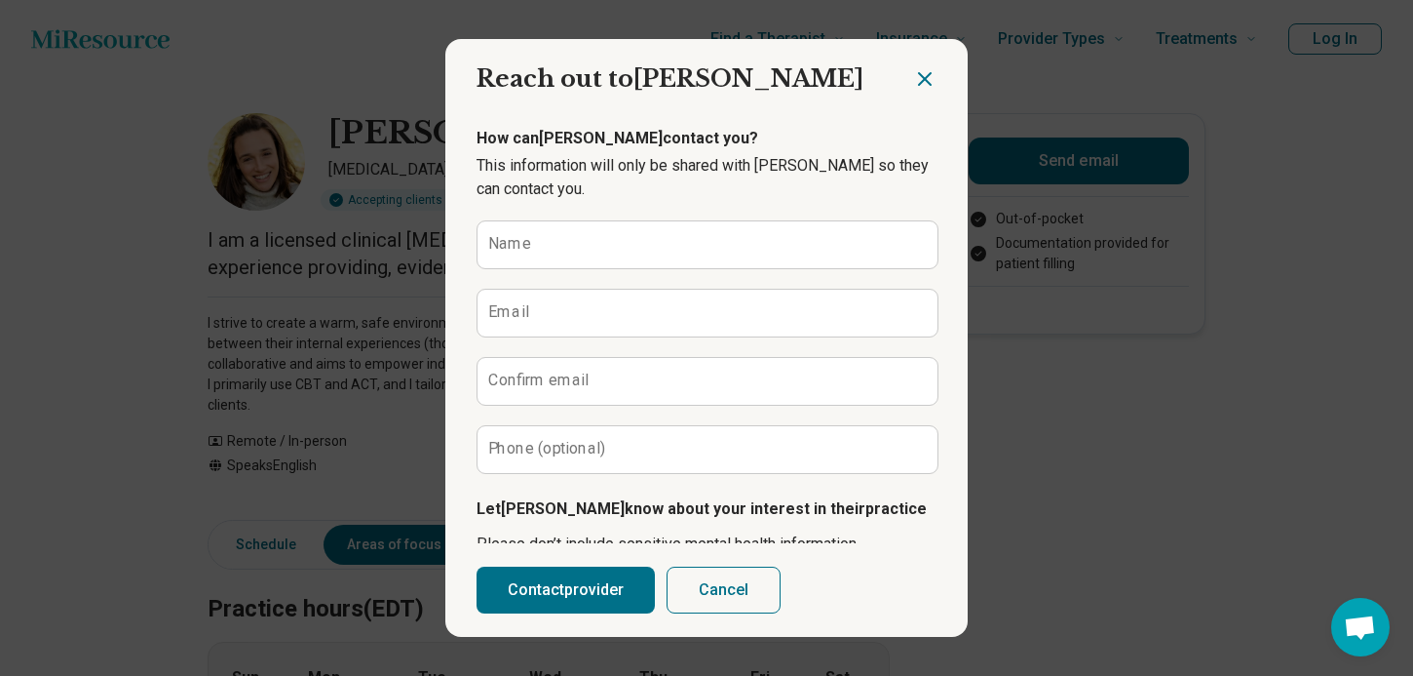
click at [83, 411] on div "Reach out to Sara Send email Reach out to Sara How can Sara contact you? This i…" at bounding box center [706, 338] width 1413 height 676
click at [920, 73] on icon "Close dialog" at bounding box center [924, 78] width 23 height 23
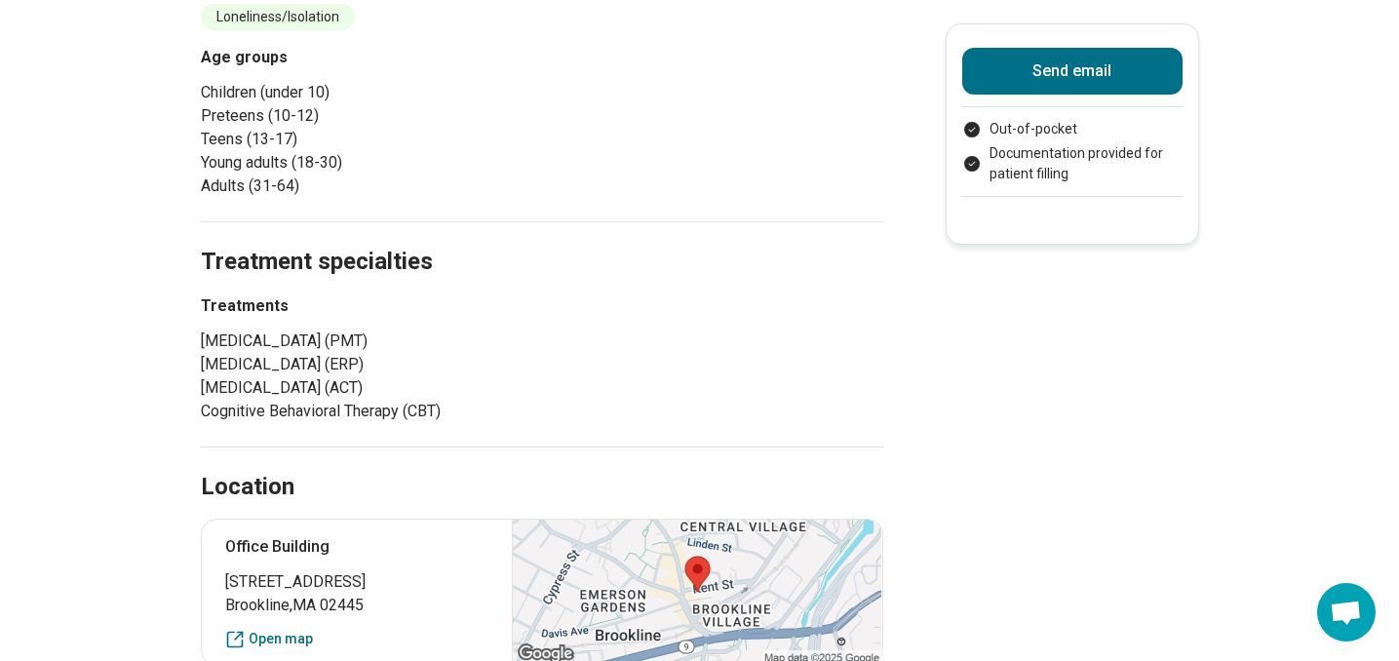
scroll to position [936, 0]
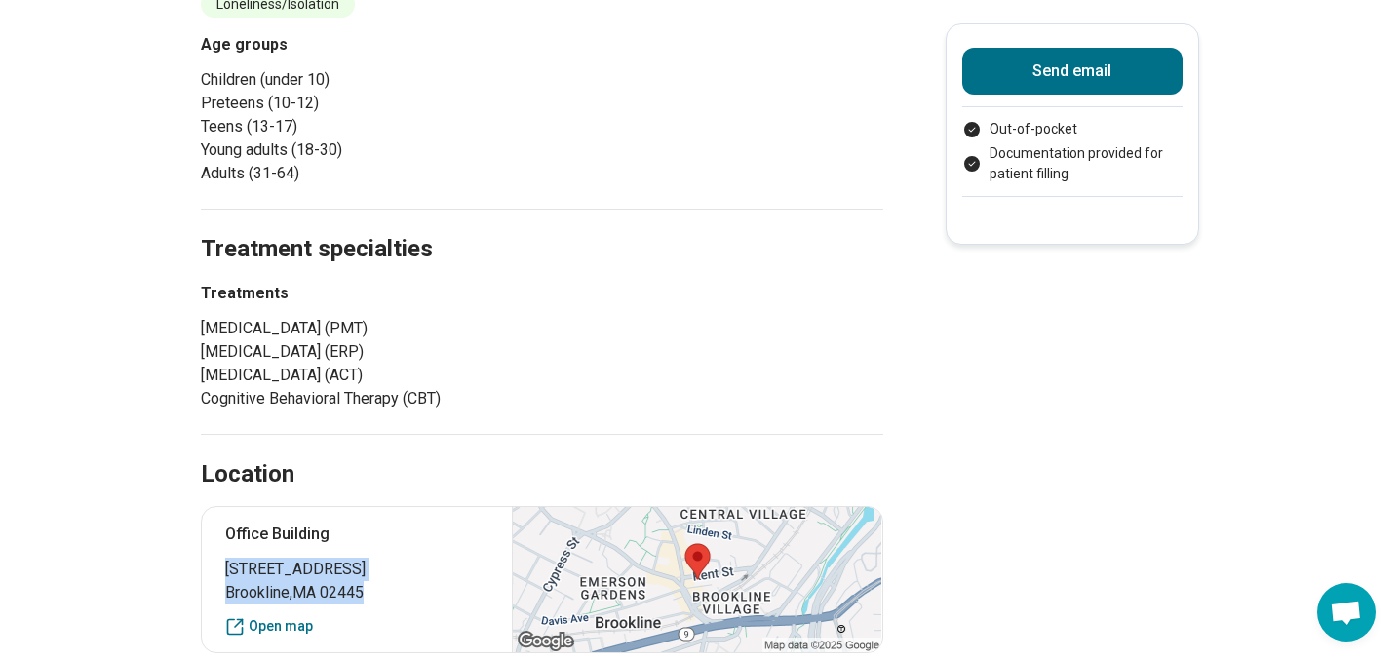
drag, startPoint x: 232, startPoint y: 573, endPoint x: 389, endPoint y: 599, distance: 159.0
click at [389, 599] on p "11 Kent Street Brookline , MA 02445" at bounding box center [357, 581] width 264 height 47
copy p "11 Kent Street Brookline , MA 02445"
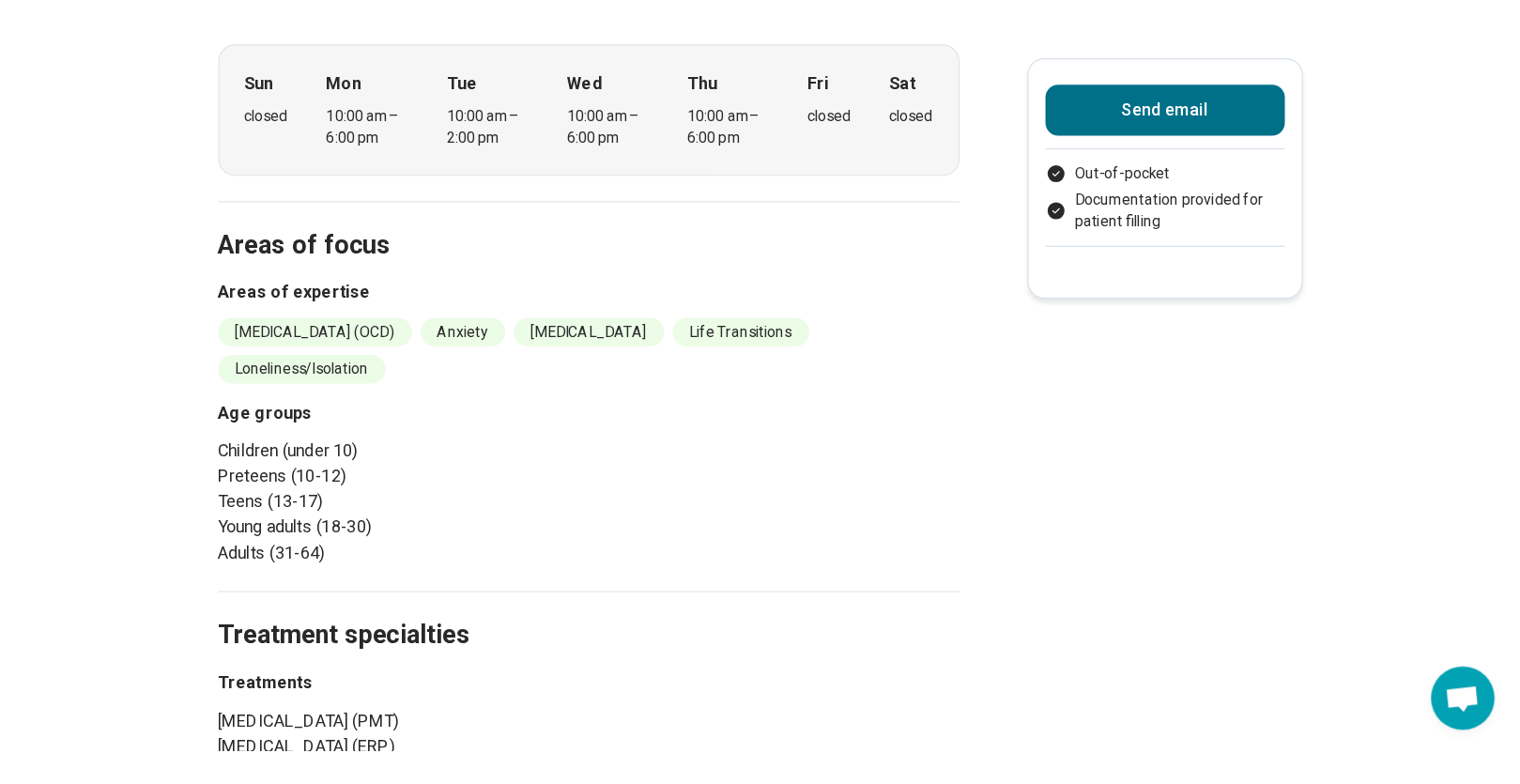
scroll to position [0, 0]
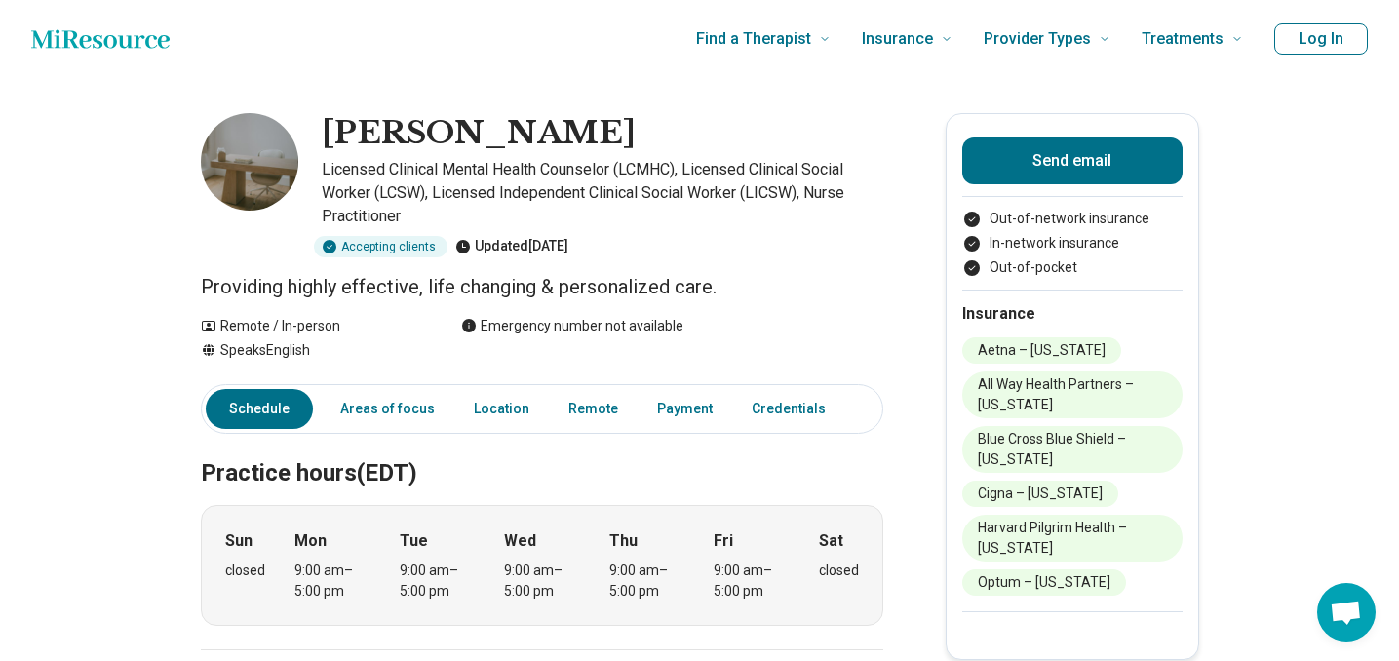
click at [483, 138] on h1 "Leslie Goodhue" at bounding box center [479, 133] width 314 height 41
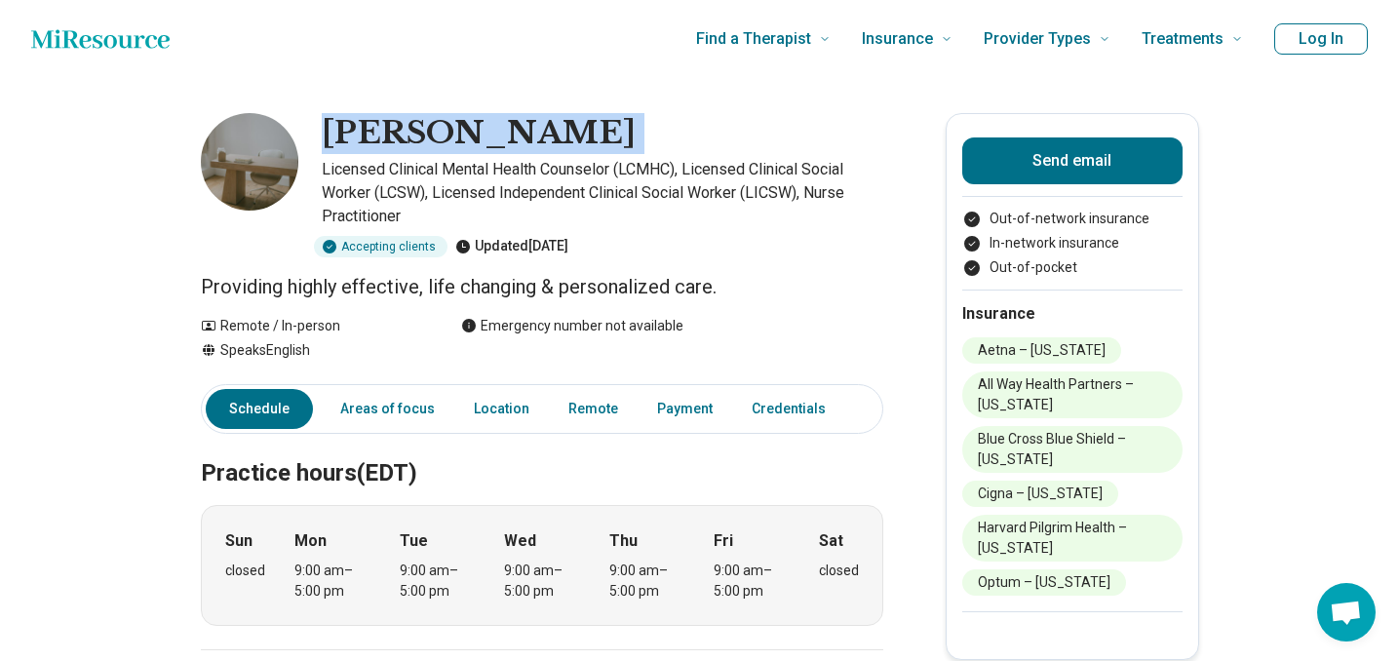
click at [483, 138] on h1 "Leslie Goodhue" at bounding box center [479, 133] width 314 height 41
copy h1 "Leslie Goodhue"
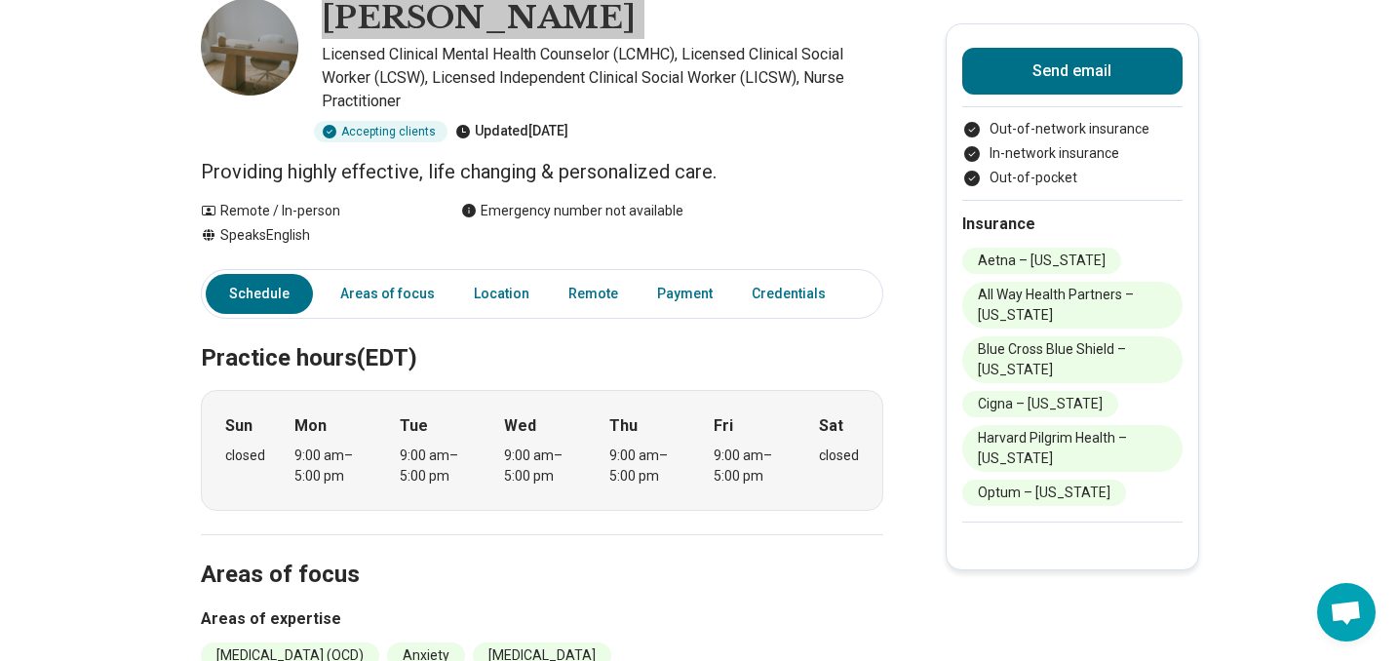
scroll to position [111, 0]
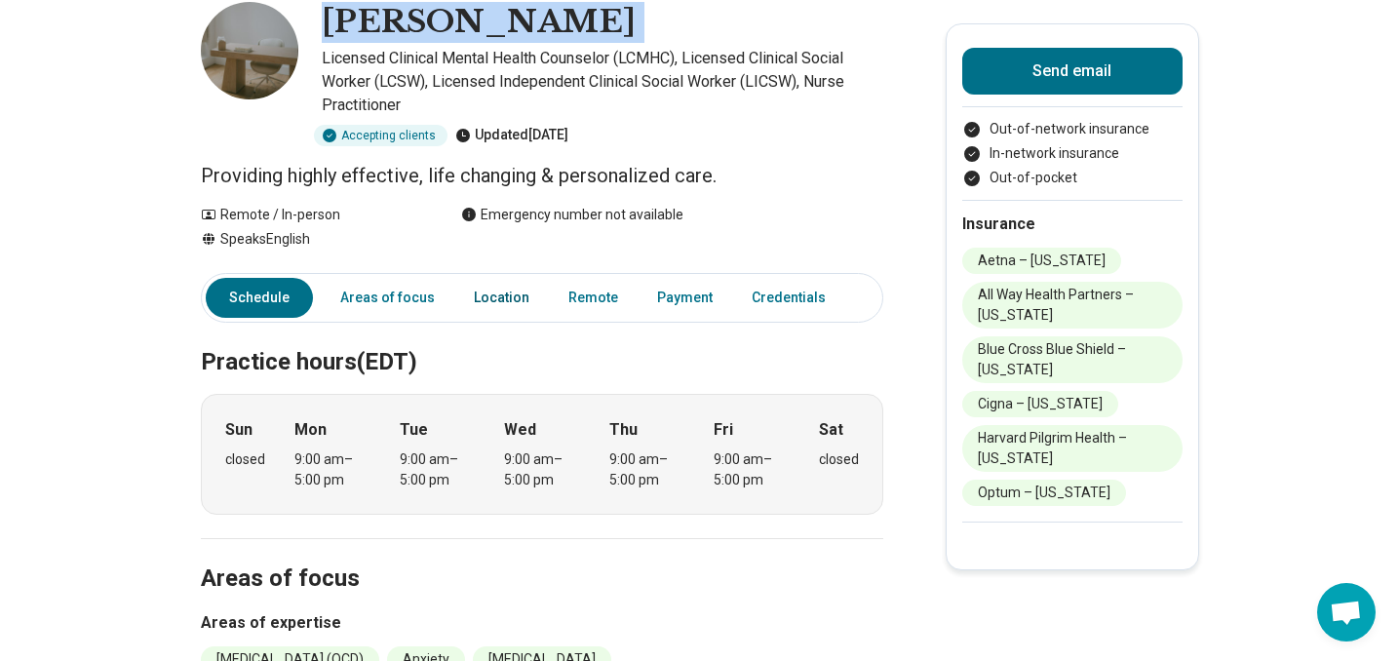
click at [497, 302] on link "Location" at bounding box center [501, 298] width 79 height 40
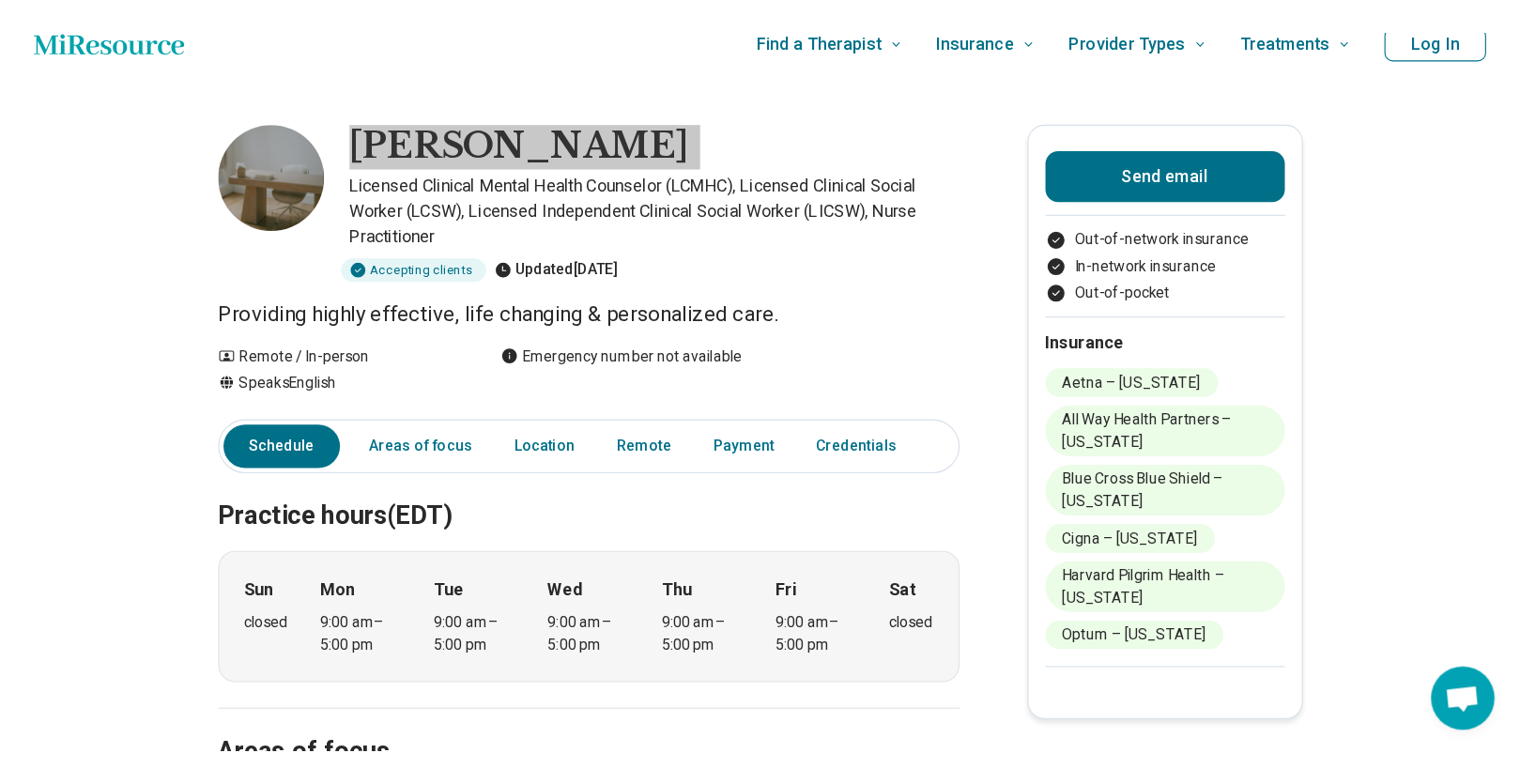
scroll to position [24, 0]
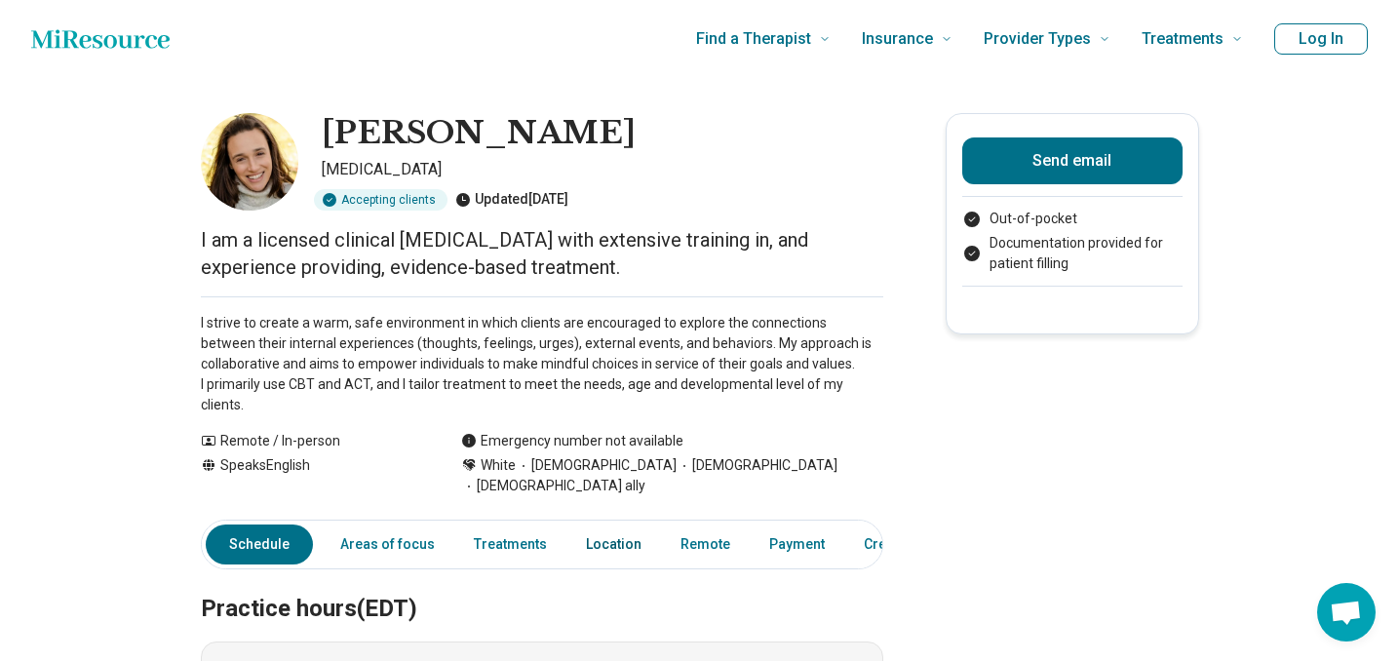
click at [611, 524] on link "Location" at bounding box center [613, 544] width 79 height 40
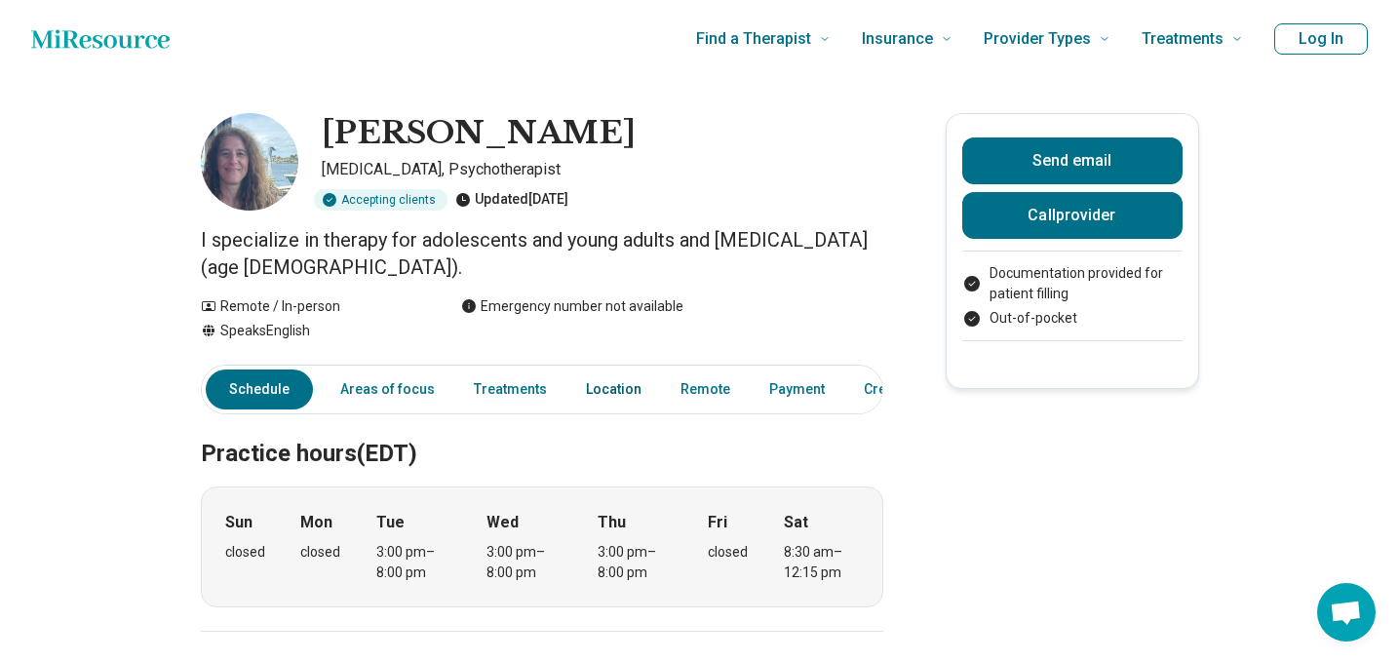
click at [586, 386] on link "Location" at bounding box center [613, 389] width 79 height 40
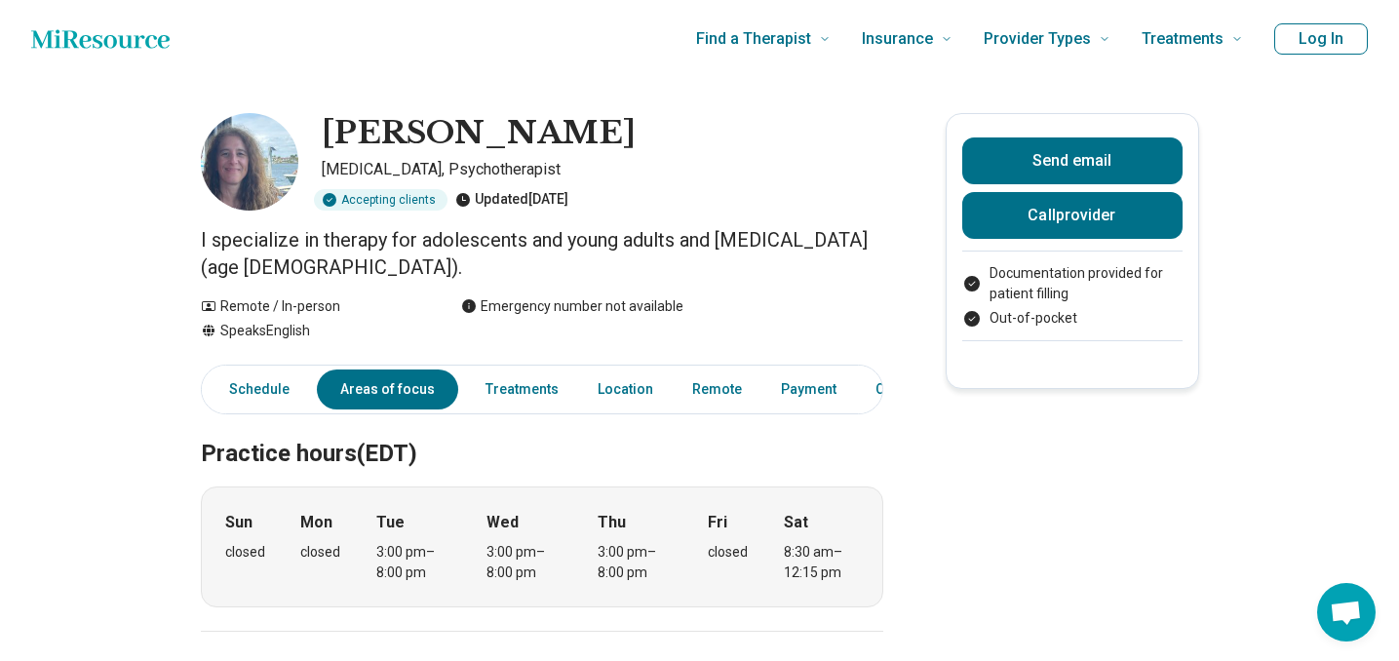
click at [408, 131] on h1 "[PERSON_NAME]" at bounding box center [479, 133] width 314 height 41
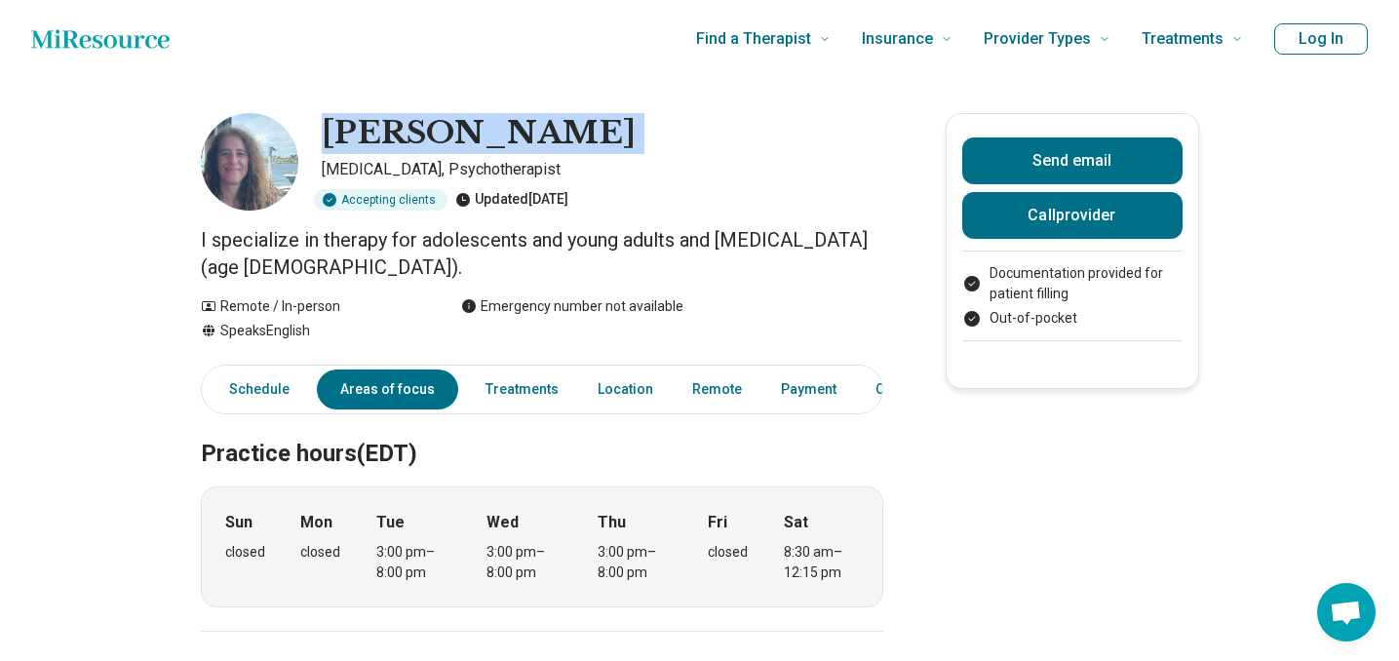
click at [408, 131] on h1 "[PERSON_NAME]" at bounding box center [479, 133] width 314 height 41
copy h1 "[PERSON_NAME]"
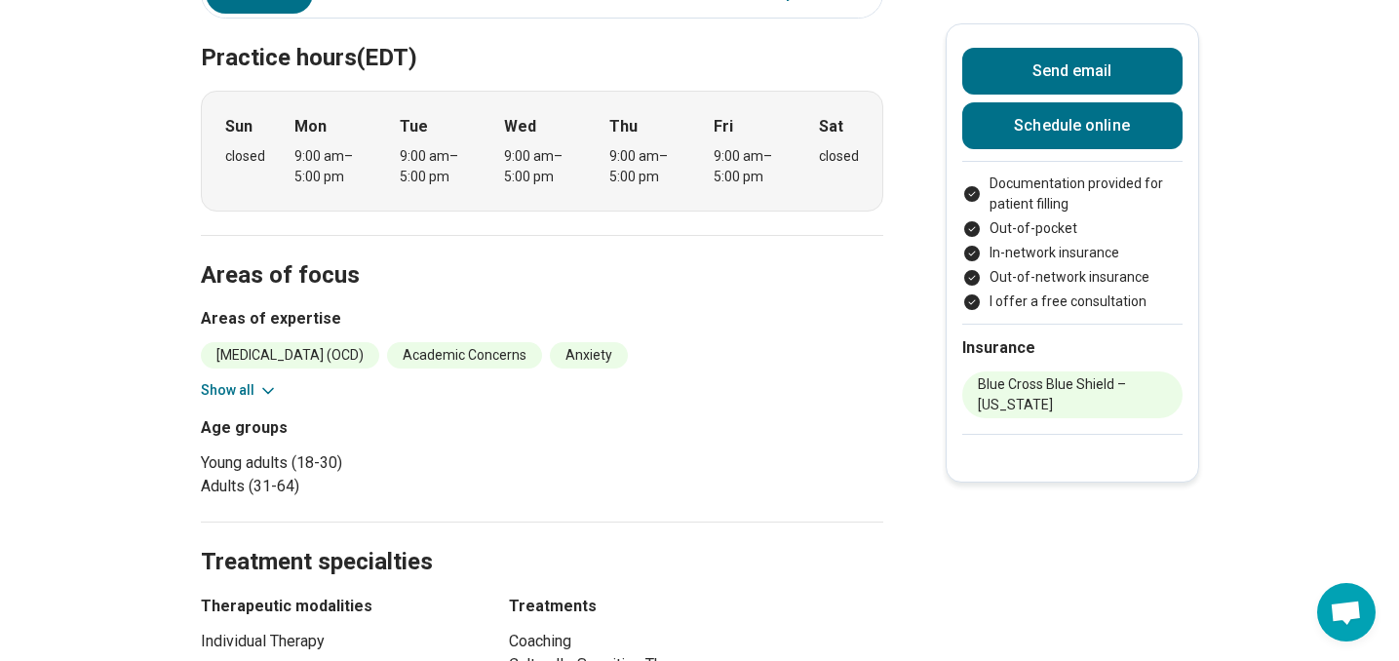
scroll to position [600, 0]
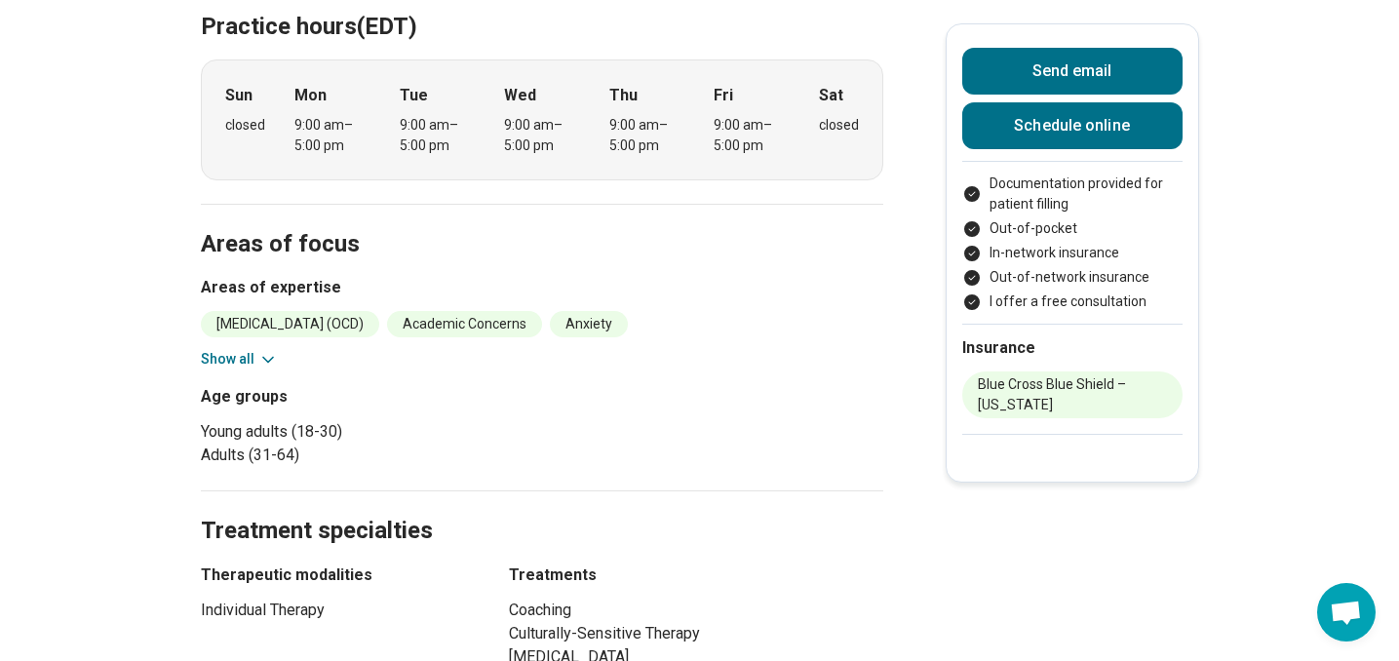
click at [245, 359] on button "Show all" at bounding box center [239, 359] width 77 height 20
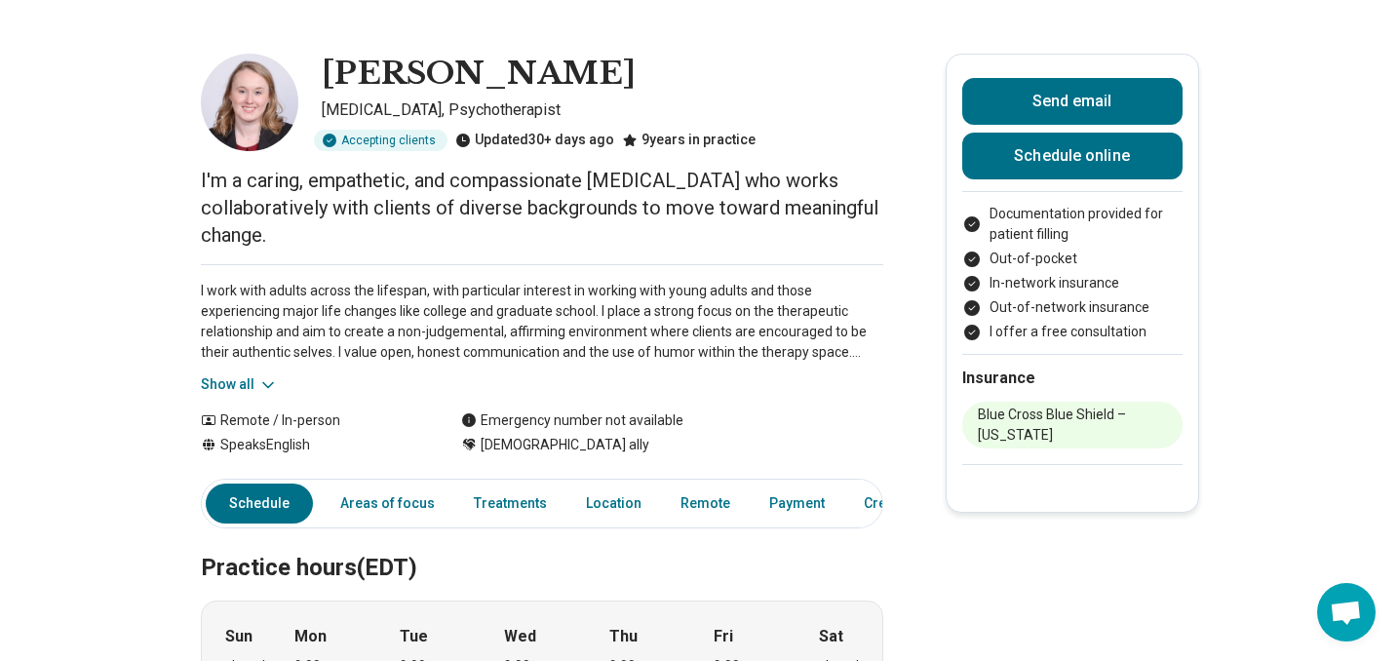
scroll to position [0, 0]
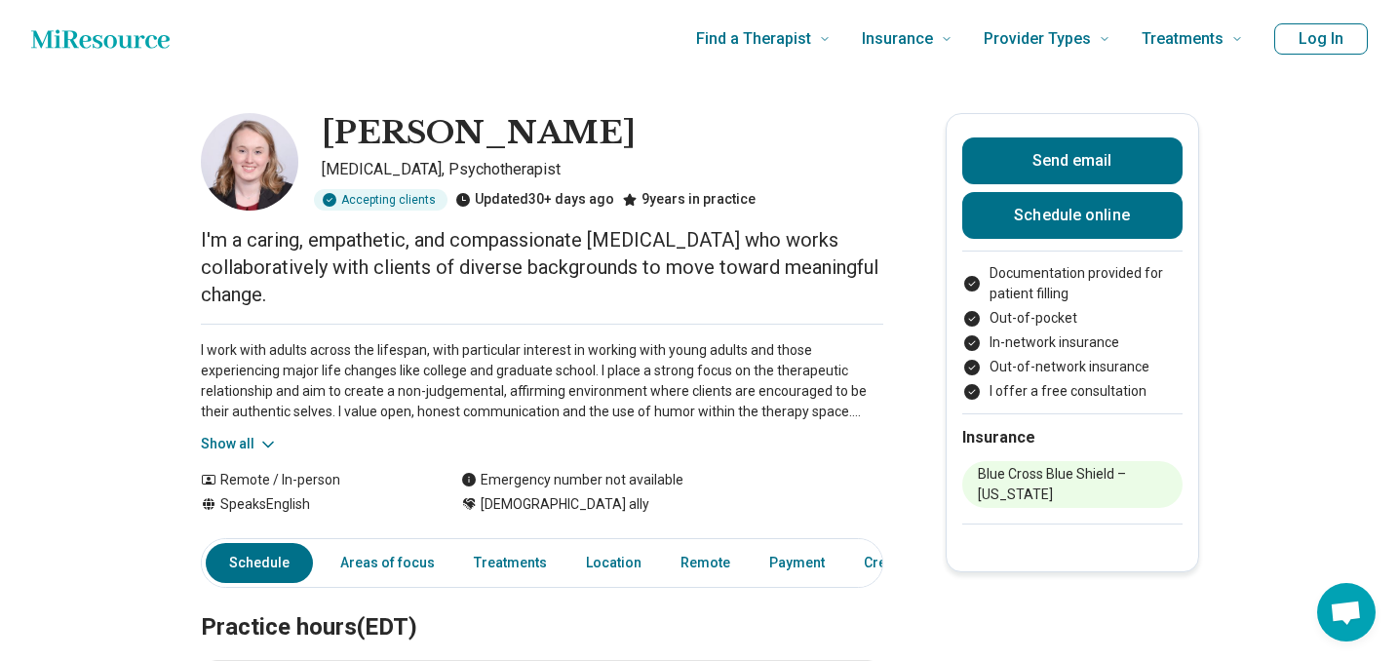
click at [470, 134] on h1 "[PERSON_NAME]" at bounding box center [479, 133] width 314 height 41
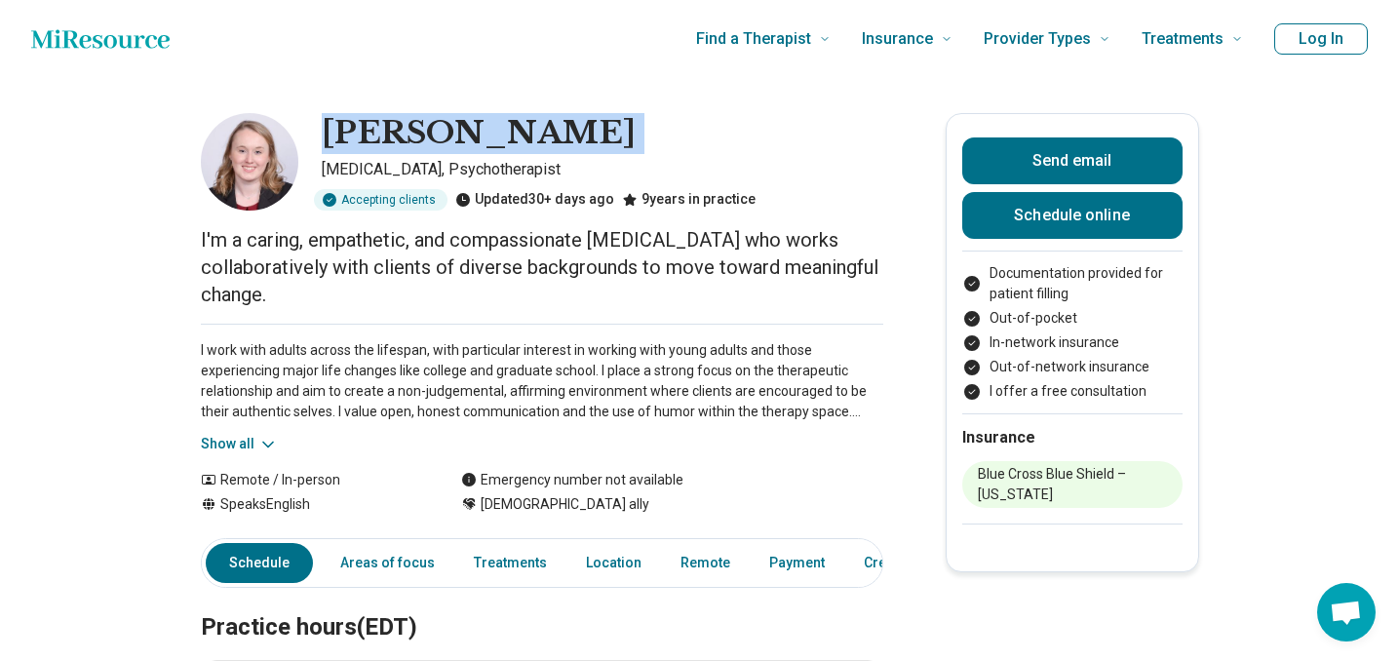
click at [470, 134] on h1 "[PERSON_NAME]" at bounding box center [479, 133] width 314 height 41
copy h1 "[PERSON_NAME]"
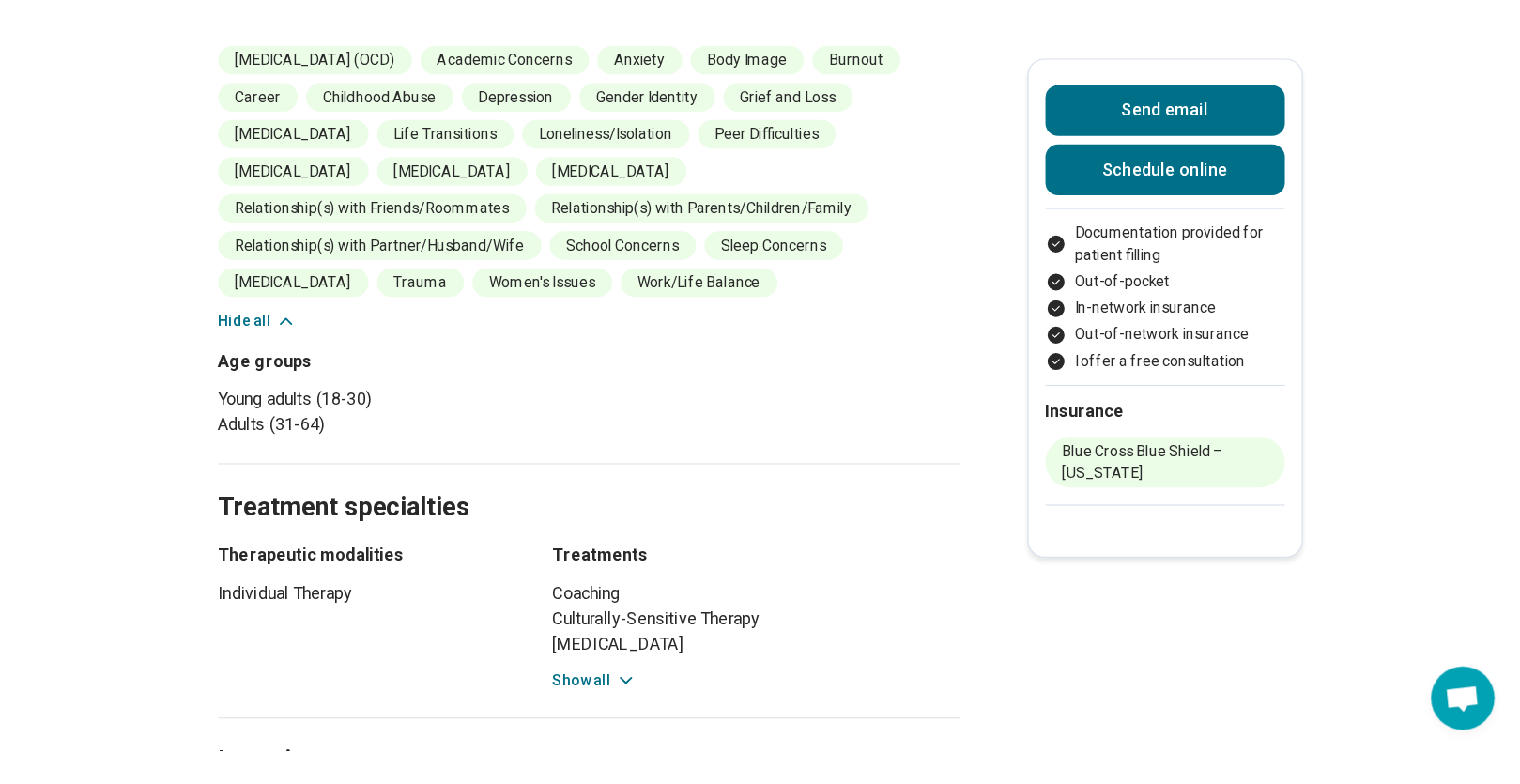
scroll to position [865, 0]
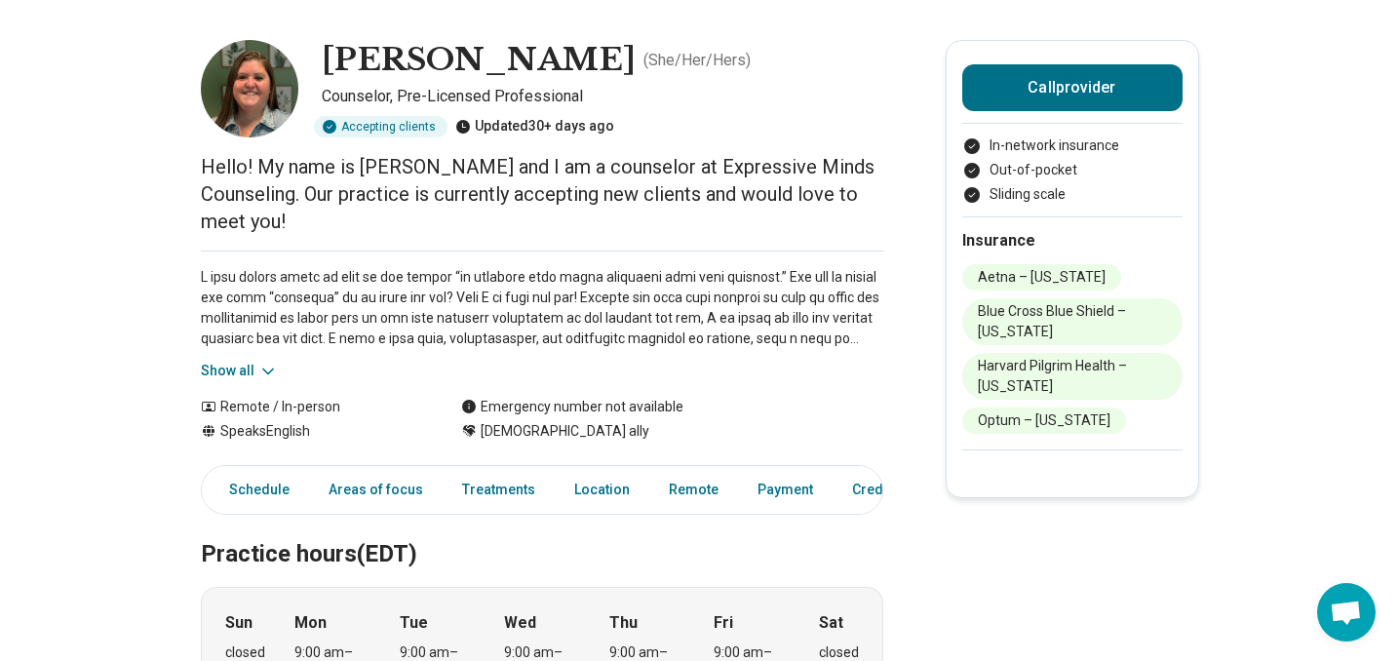
scroll to position [96, 0]
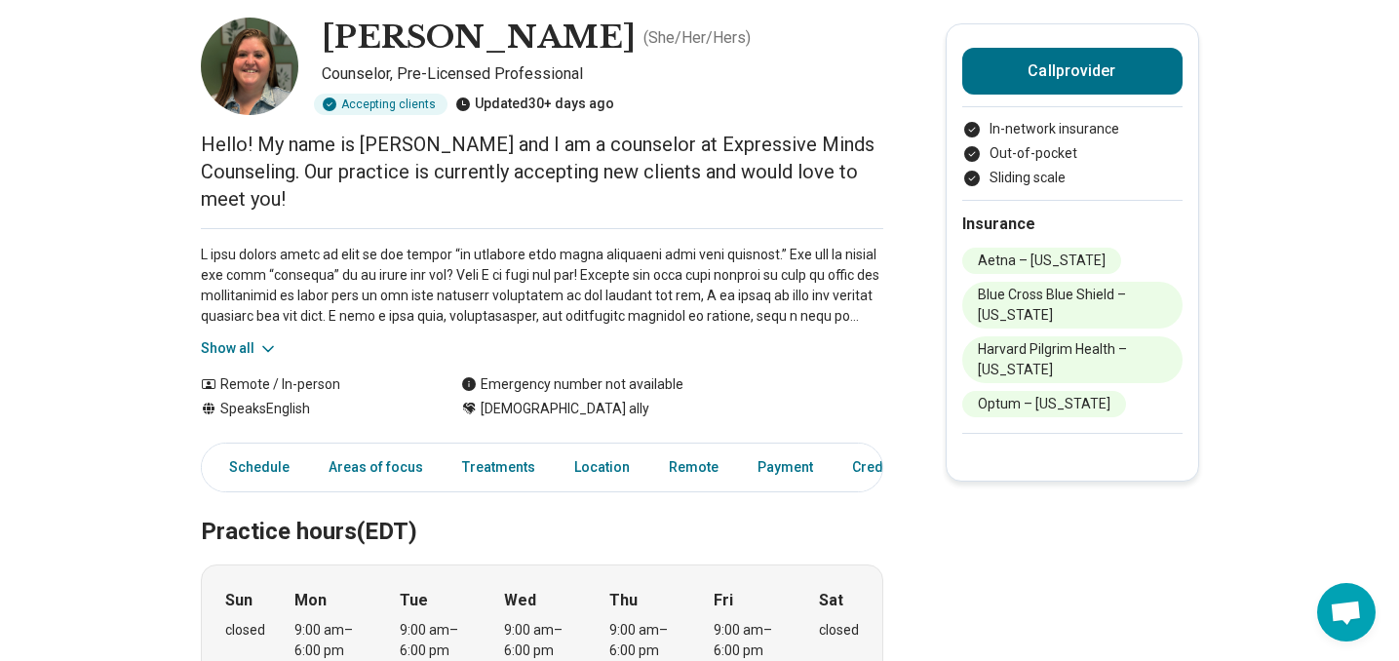
click at [228, 349] on button "Show all" at bounding box center [239, 348] width 77 height 20
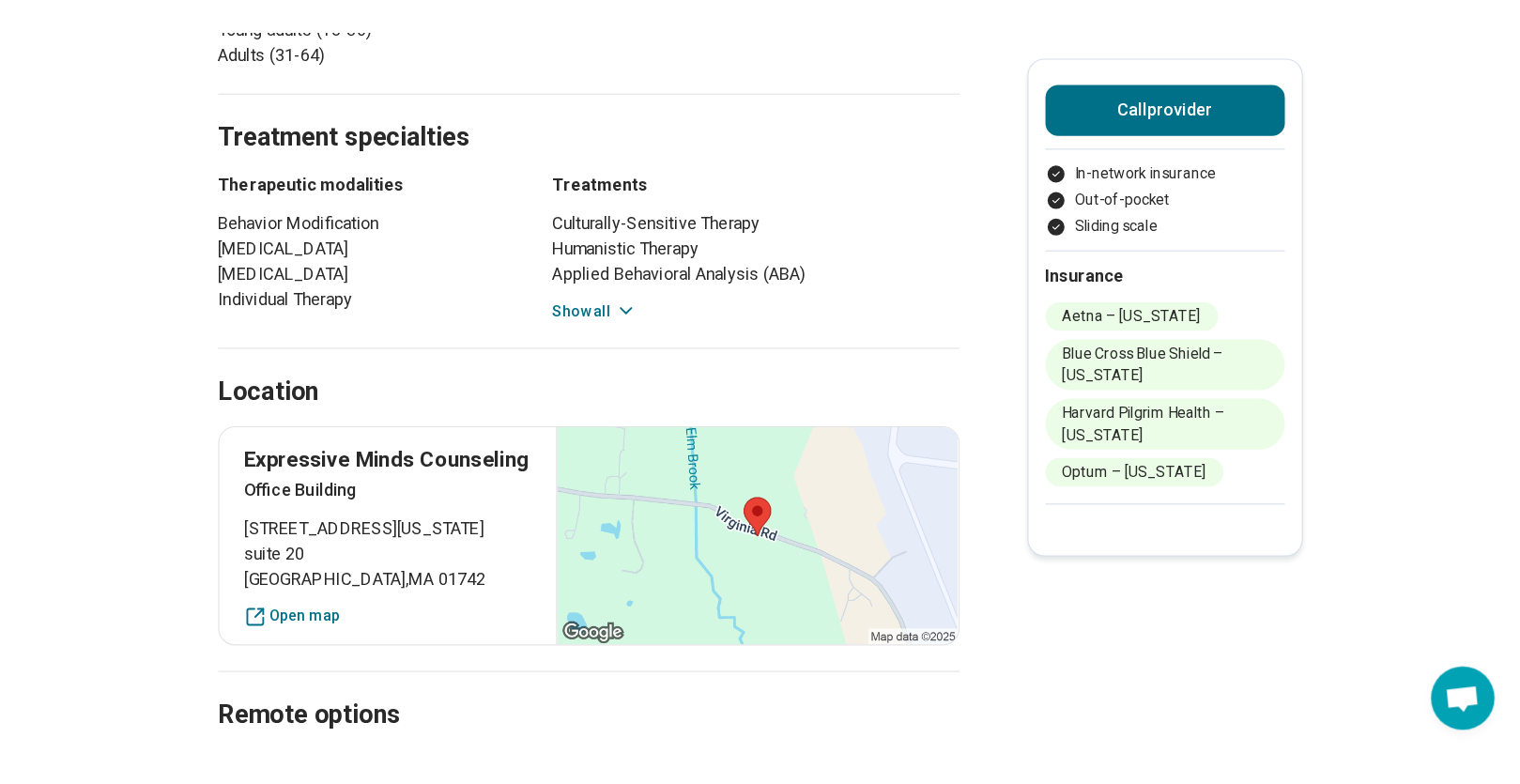
scroll to position [1259, 0]
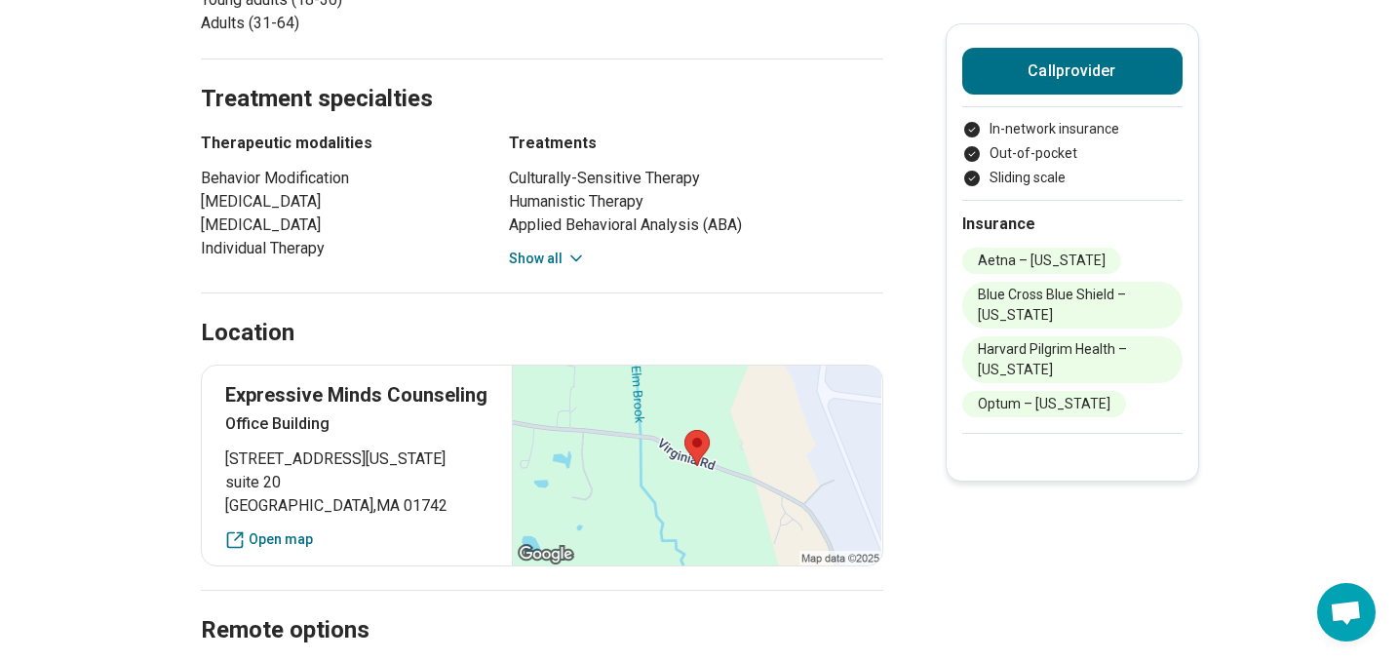
click at [368, 394] on p "Expressive Minds Counseling" at bounding box center [357, 394] width 264 height 27
copy p "Expressive Minds Counseling"
